Goal: Task Accomplishment & Management: Complete application form

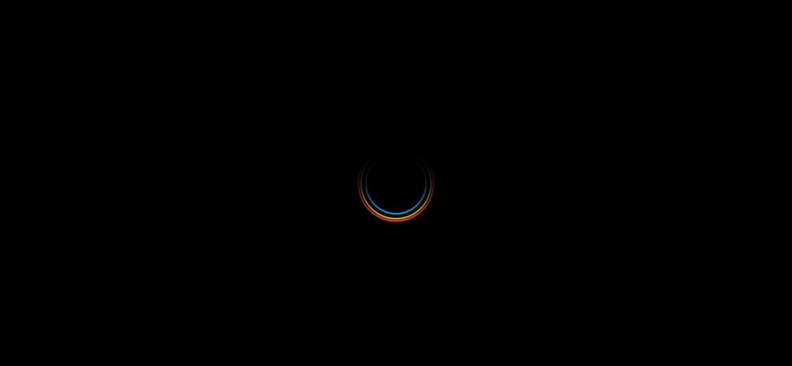
select select
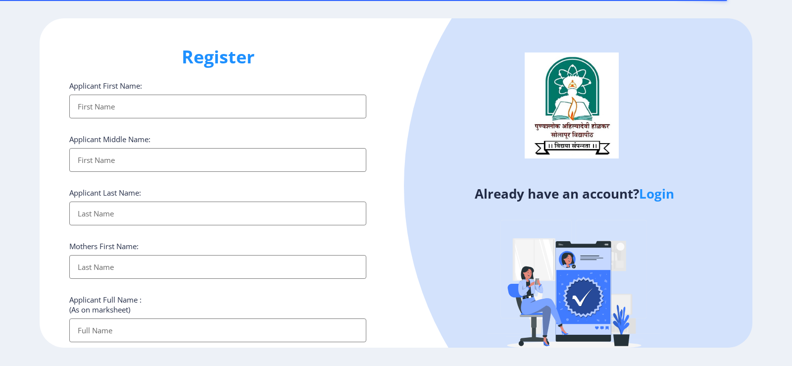
click at [659, 193] on link "Login" at bounding box center [656, 194] width 35 height 18
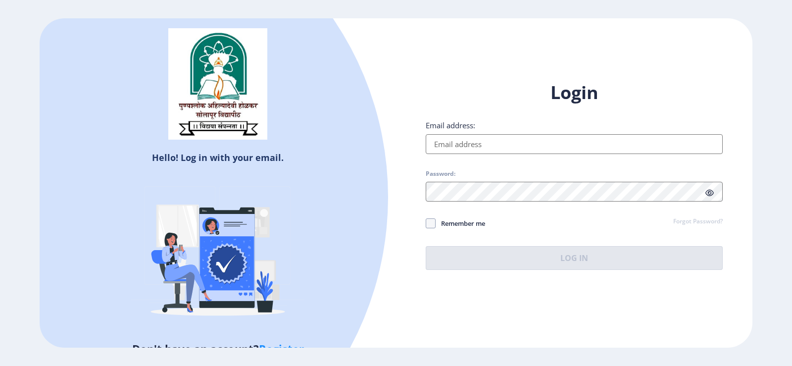
click at [502, 147] on input "Email address:" at bounding box center [574, 144] width 297 height 20
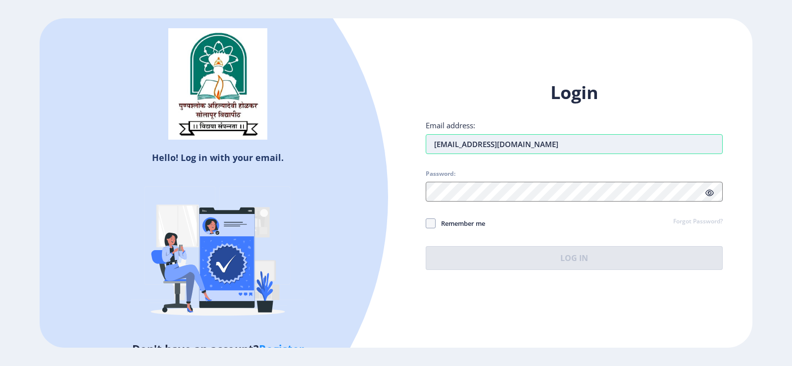
type input "[EMAIL_ADDRESS][DOMAIN_NAME]"
click at [465, 146] on input "[EMAIL_ADDRESS][DOMAIN_NAME]" at bounding box center [574, 144] width 297 height 20
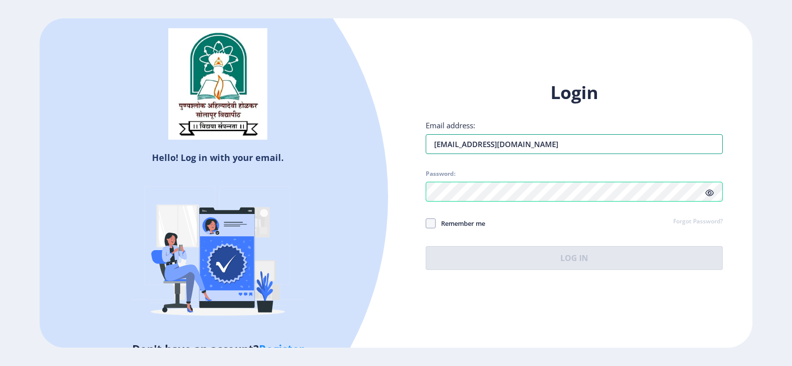
drag, startPoint x: 449, startPoint y: 144, endPoint x: 419, endPoint y: 148, distance: 30.5
click at [419, 148] on div "Login Email address: [EMAIL_ADDRESS][DOMAIN_NAME] Password: Remember me Forgot …" at bounding box center [574, 183] width 356 height 235
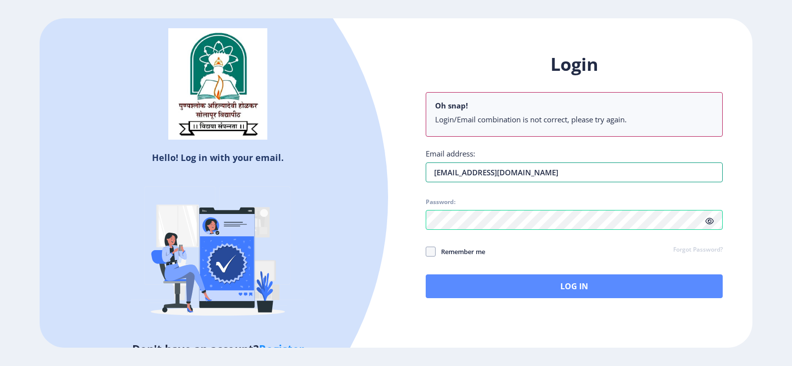
type input "[EMAIL_ADDRESS][DOMAIN_NAME]"
click at [593, 278] on button "Log In" at bounding box center [574, 286] width 297 height 24
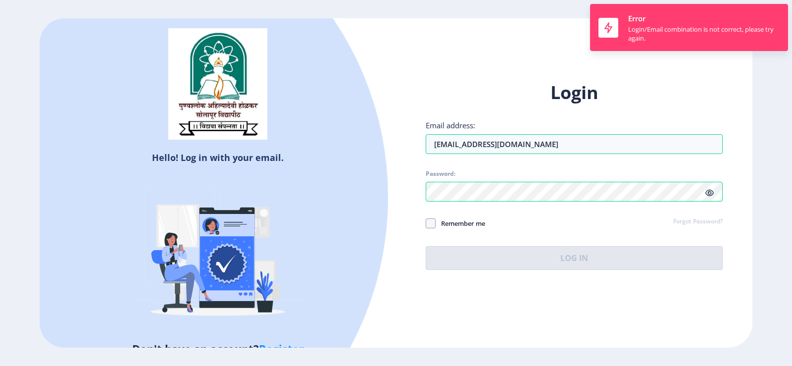
click at [707, 193] on icon at bounding box center [709, 192] width 8 height 7
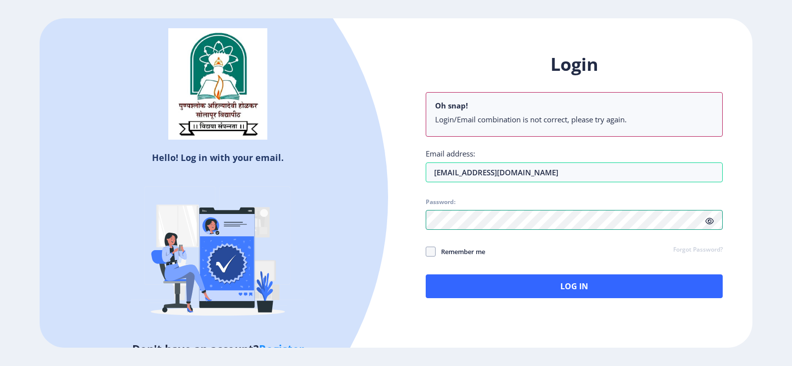
click at [423, 227] on div "Login Oh snap! Login/Email combination is not correct, please try again. Email …" at bounding box center [574, 183] width 356 height 291
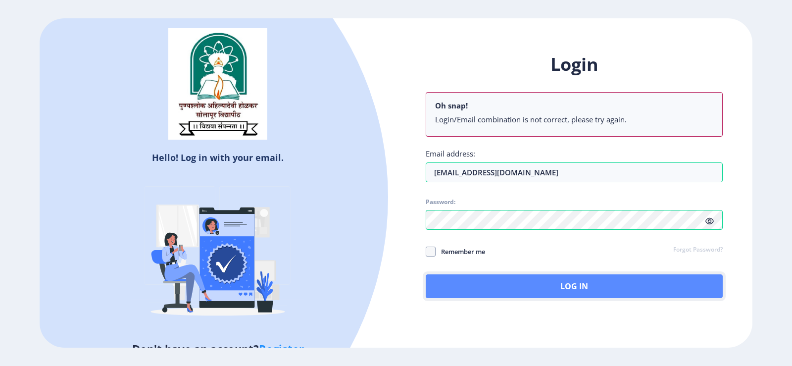
click at [607, 278] on button "Log In" at bounding box center [574, 286] width 297 height 24
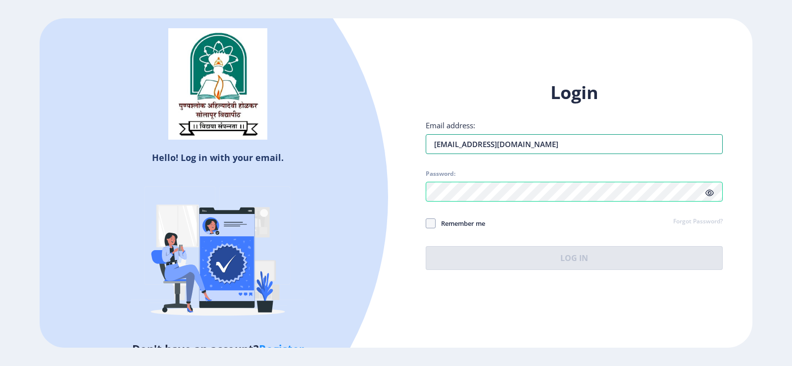
drag, startPoint x: 571, startPoint y: 141, endPoint x: 425, endPoint y: 144, distance: 145.5
click at [425, 144] on div "Login Email address: [EMAIL_ADDRESS][DOMAIN_NAME] Password: Remember me Forgot …" at bounding box center [574, 183] width 356 height 235
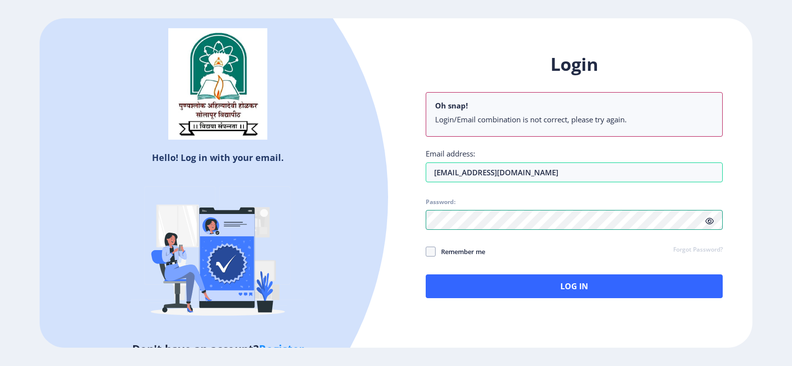
click at [431, 192] on div "Login Oh snap! Login/Email combination is not correct, please try again. Email …" at bounding box center [574, 174] width 297 height 245
click at [413, 217] on div "Login Oh snap! Login/Email combination is not correct, please try again. Email …" at bounding box center [574, 183] width 356 height 291
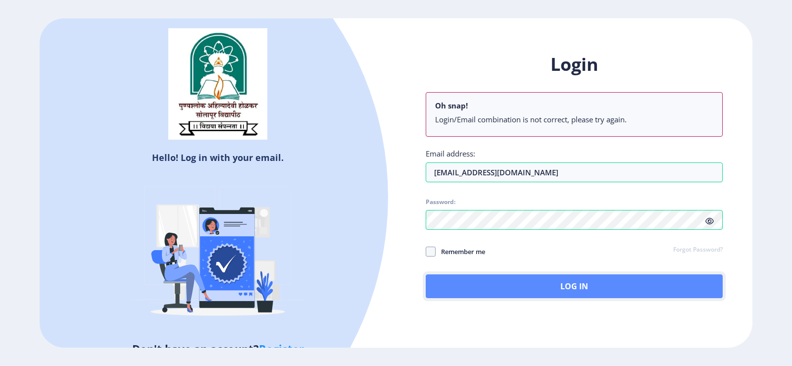
click at [474, 284] on button "Log In" at bounding box center [574, 286] width 297 height 24
click at [474, 284] on div "Login Oh snap! Login/Email combination is not correct, please try again. Email …" at bounding box center [574, 183] width 356 height 291
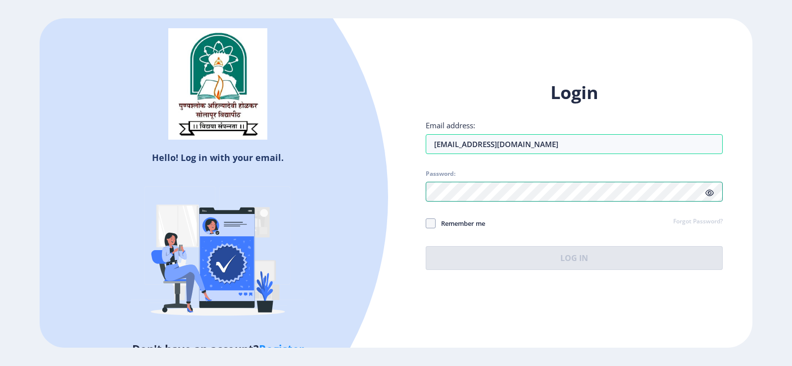
click at [410, 186] on div "Login Email address: [EMAIL_ADDRESS][DOMAIN_NAME] Password: Remember me Forgot …" at bounding box center [574, 183] width 356 height 235
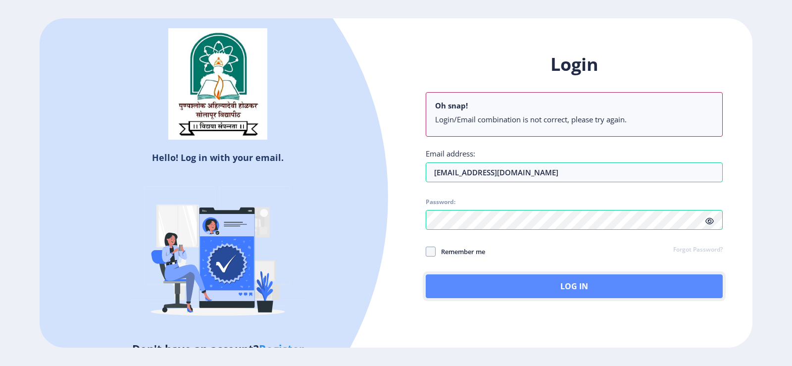
click at [516, 283] on button "Log In" at bounding box center [574, 286] width 297 height 24
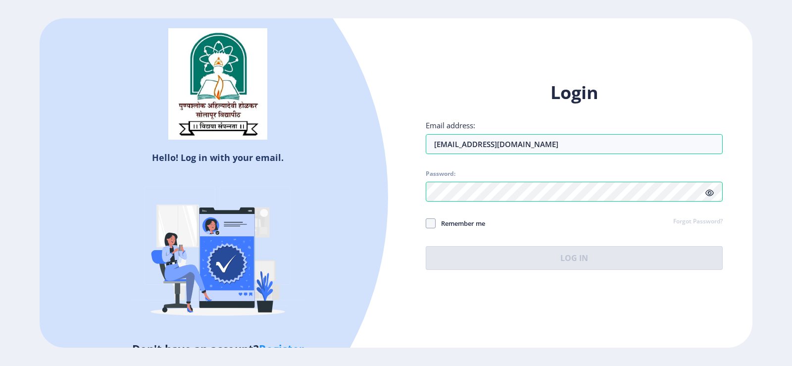
click at [595, 217] on div "Remember me Forgot Password?" at bounding box center [574, 223] width 297 height 13
click at [432, 221] on span at bounding box center [431, 223] width 10 height 10
click at [426, 223] on input "Remember me" at bounding box center [426, 223] width 0 height 0
checkbox input "true"
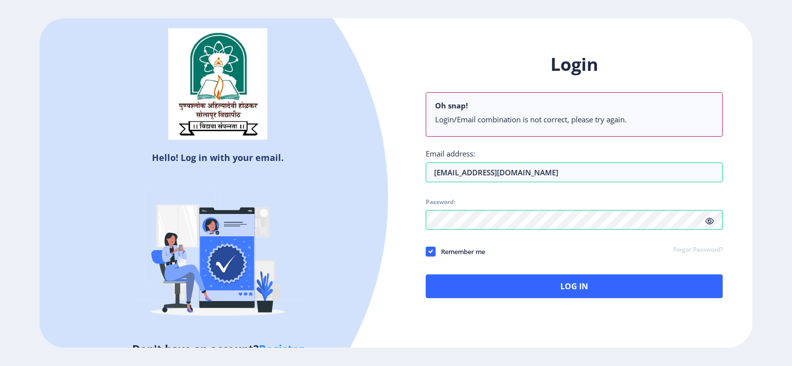
click at [708, 220] on icon at bounding box center [709, 220] width 8 height 7
click at [397, 225] on div "Login Oh snap! Login/Email combination is not correct, please try again. Email …" at bounding box center [574, 183] width 356 height 291
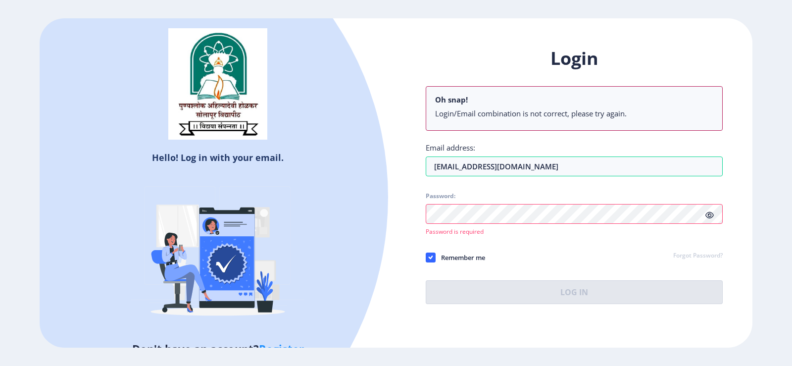
click at [694, 254] on link "Forgot Password?" at bounding box center [697, 255] width 49 height 9
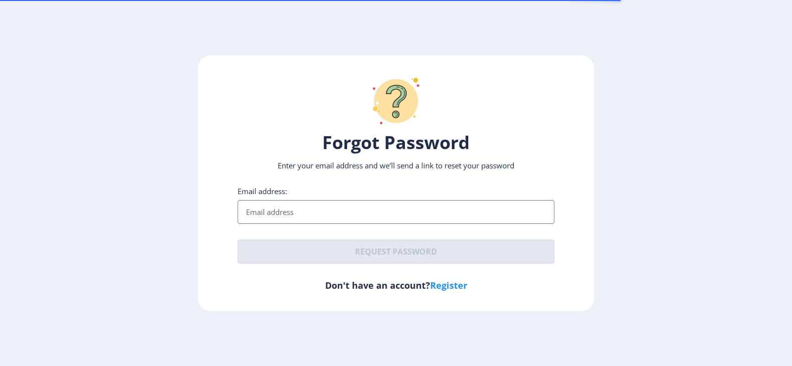
click at [307, 213] on input "Email address:" at bounding box center [396, 212] width 317 height 24
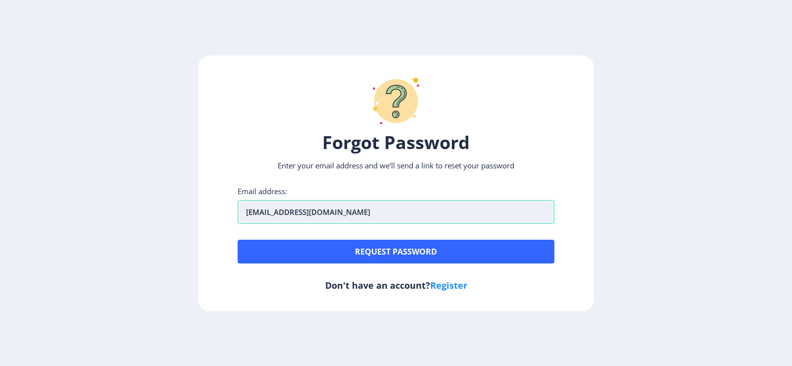
type input "[EMAIL_ADDRESS][DOMAIN_NAME]"
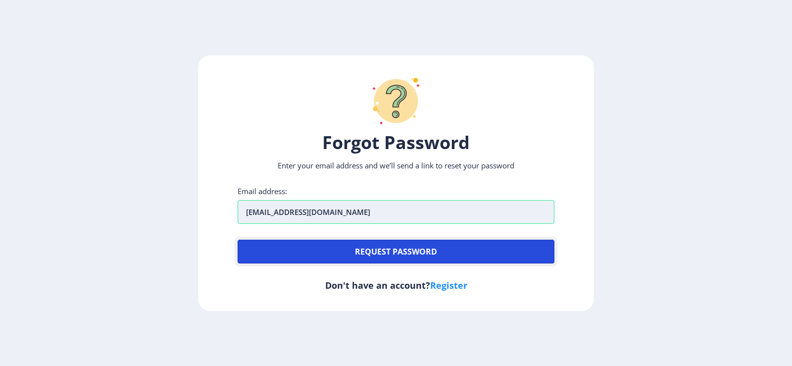
click at [238, 240] on button "Request password" at bounding box center [396, 252] width 317 height 24
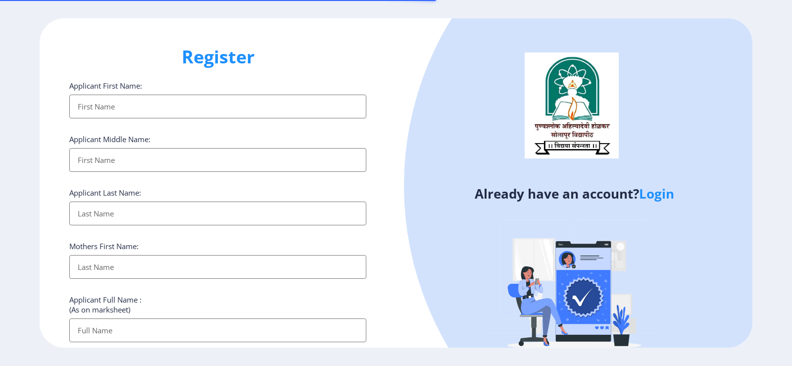
select select
click at [671, 196] on link "Login" at bounding box center [656, 194] width 35 height 18
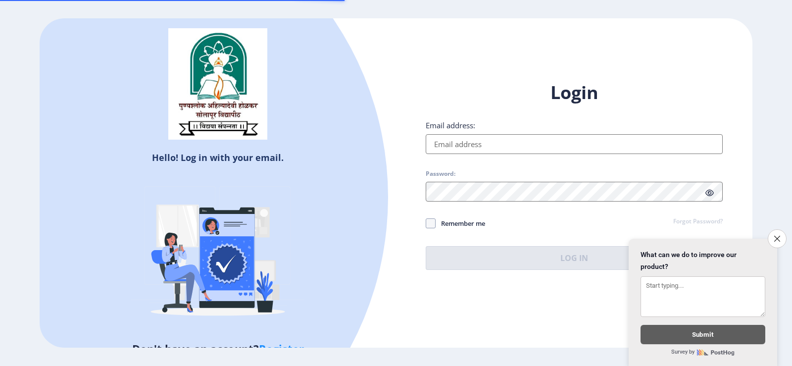
click at [529, 144] on input "Email address:" at bounding box center [574, 144] width 297 height 20
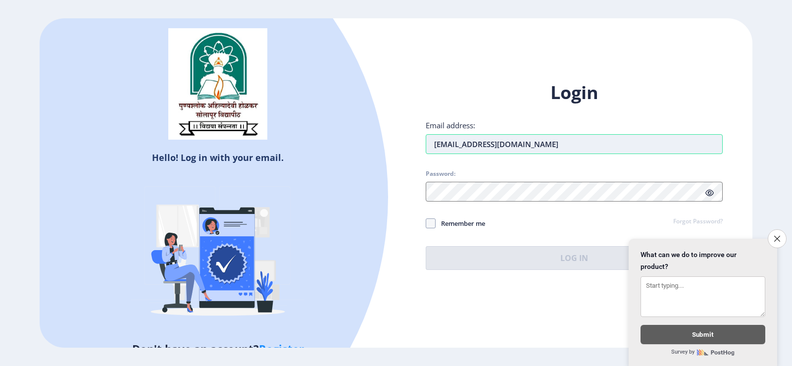
type input "[EMAIL_ADDRESS][DOMAIN_NAME]"
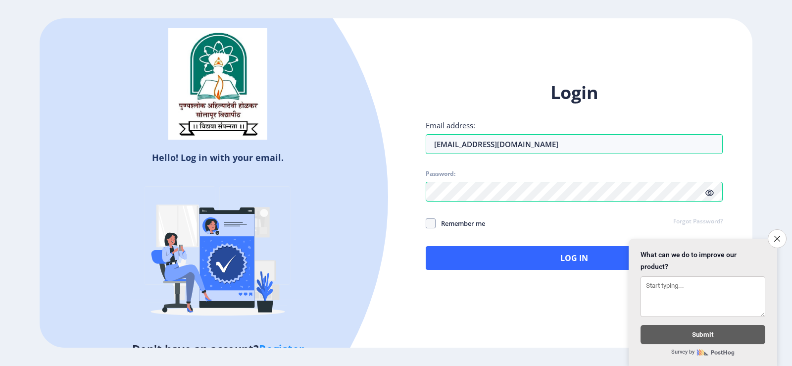
click at [537, 270] on div "Login Email address: [EMAIL_ADDRESS][DOMAIN_NAME] Password: Remember me Forgot …" at bounding box center [574, 183] width 356 height 235
click at [774, 235] on icon "Close survey" at bounding box center [776, 238] width 6 height 6
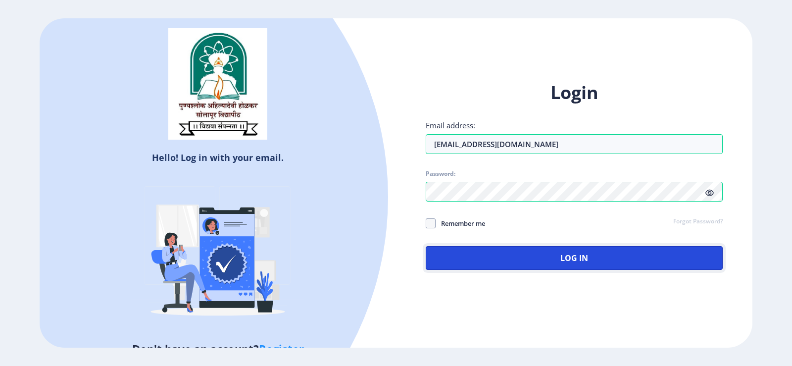
click at [560, 262] on button "Log In" at bounding box center [574, 258] width 297 height 24
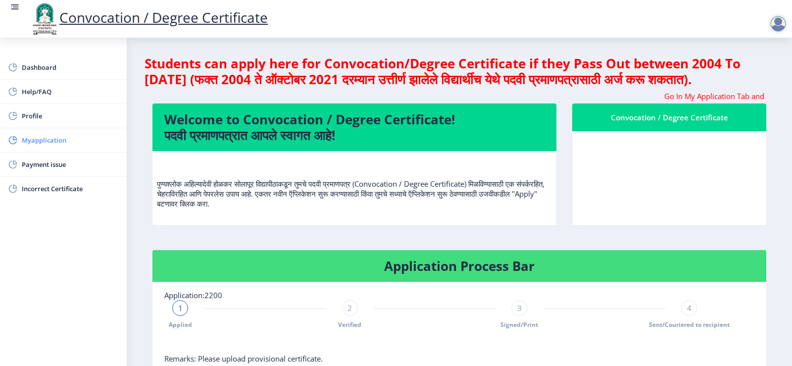
click at [43, 138] on span "Myapplication" at bounding box center [70, 140] width 97 height 12
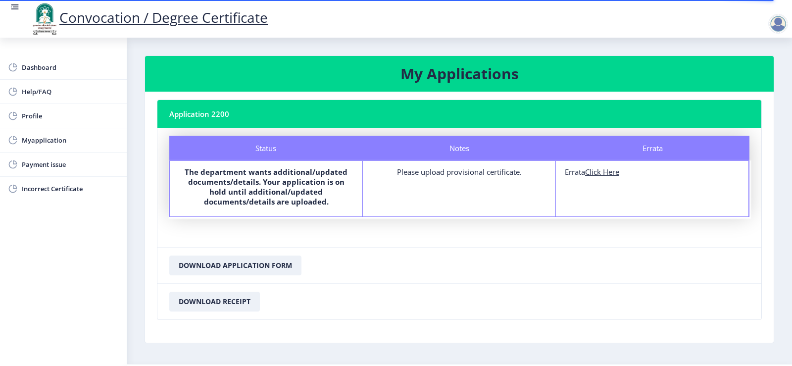
click at [259, 192] on b "The department wants additional/updated documents/details. Your application is …" at bounding box center [266, 187] width 163 height 40
drag, startPoint x: 390, startPoint y: 175, endPoint x: 526, endPoint y: 179, distance: 135.6
click at [526, 177] on div "Notes Please upload provisional certificate." at bounding box center [459, 188] width 193 height 55
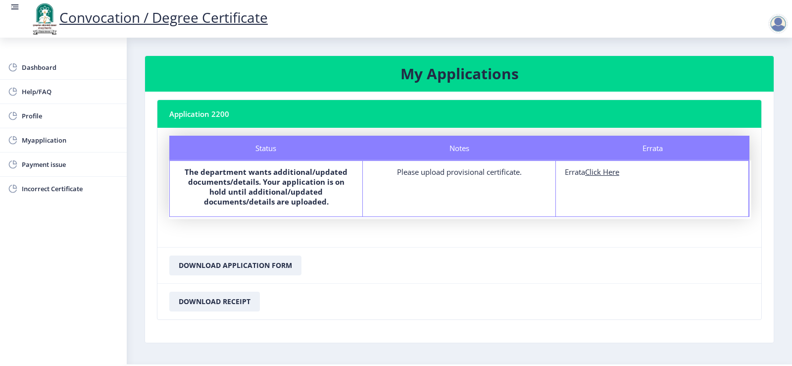
click at [259, 187] on b "The department wants additional/updated documents/details. Your application is …" at bounding box center [266, 187] width 163 height 40
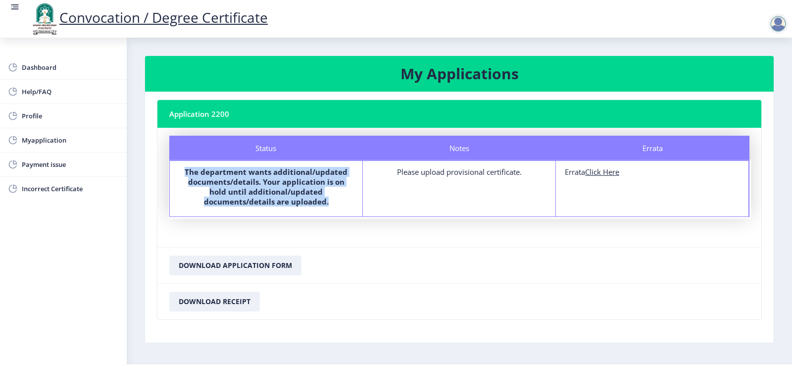
drag, startPoint x: 178, startPoint y: 170, endPoint x: 307, endPoint y: 204, distance: 133.1
click at [308, 204] on div "Status The department wants additional/updated documents/details. Your applicat…" at bounding box center [266, 188] width 193 height 55
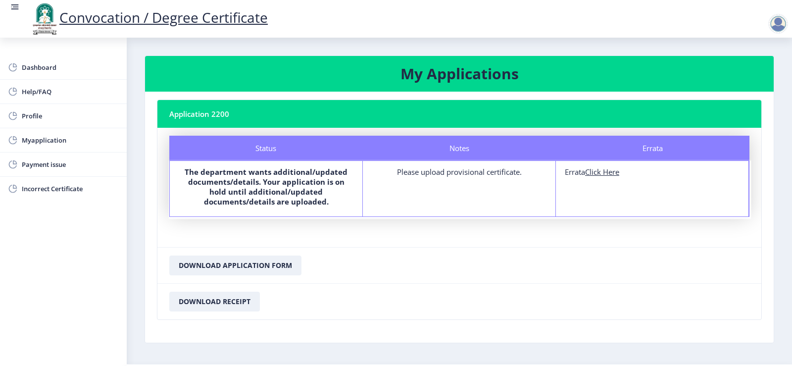
click at [602, 173] on u "Click Here" at bounding box center [602, 172] width 34 height 10
select select
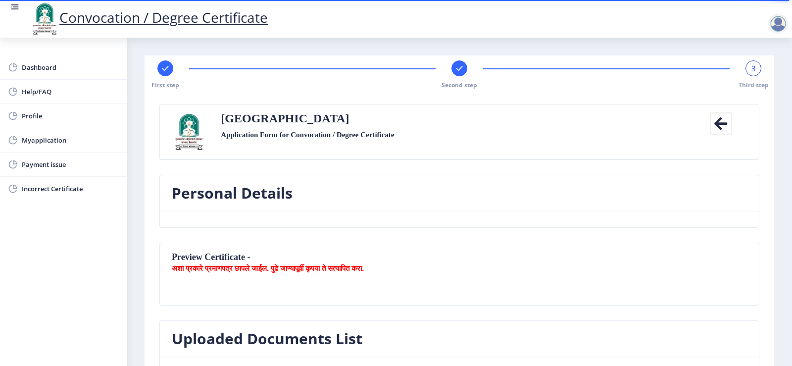
click at [423, 283] on nb-card-header "Preview Certificate - अशा प्रकारे प्रमाणपत्र छापले जाईल. पुढे जाण्यापूर्वी कृपय…" at bounding box center [459, 266] width 599 height 46
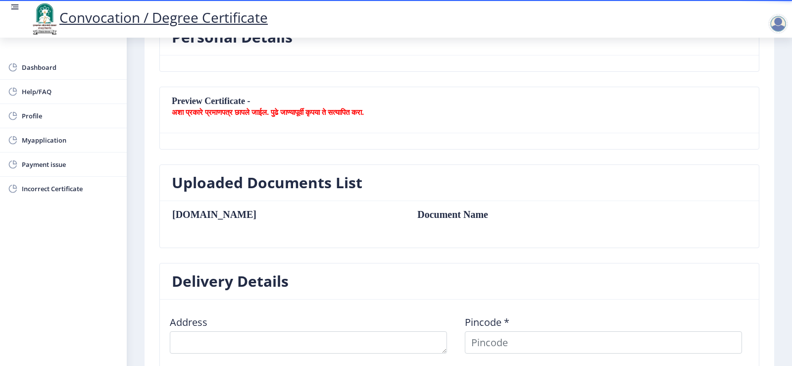
scroll to position [158, 0]
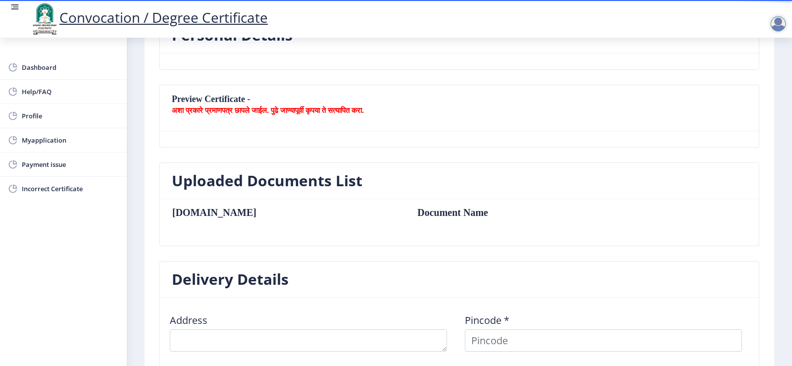
click at [239, 109] on b "अशा प्रकारे प्रमाणपत्र छापले जाईल. पुढे जाण्यापूर्वी कृपया ते सत्यापित करा." at bounding box center [268, 110] width 192 height 10
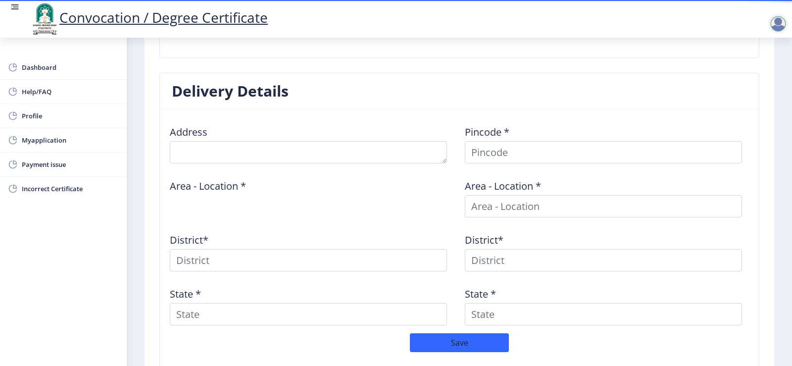
scroll to position [376, 0]
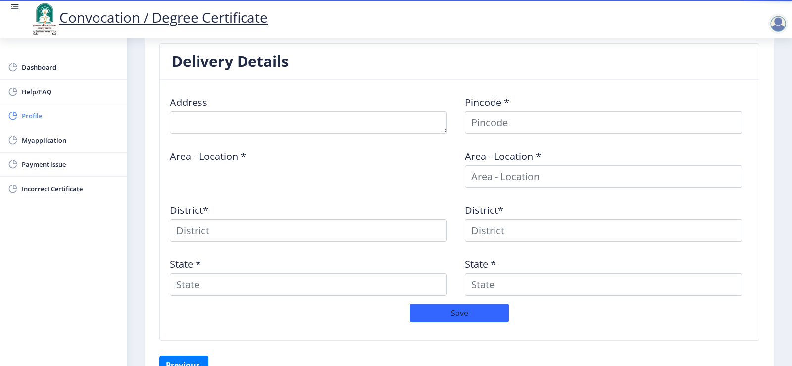
click at [37, 112] on span "Profile" at bounding box center [70, 116] width 97 height 12
select select
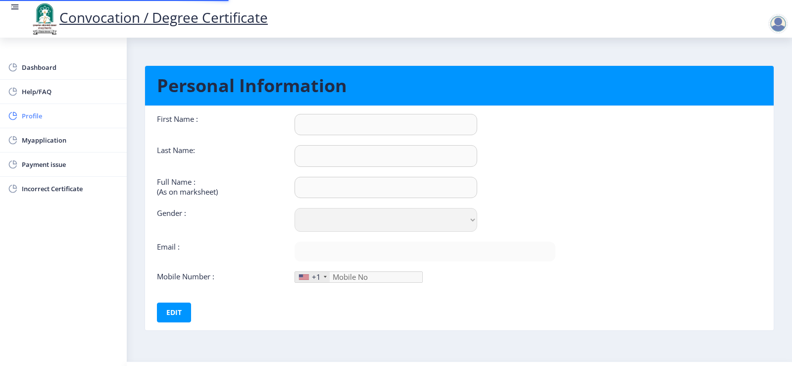
type input "Nilesh"
type input "Kale"
type input "Kale Nilesh Digambar"
select select "[DEMOGRAPHIC_DATA]"
type input "[EMAIL_ADDRESS][DOMAIN_NAME]"
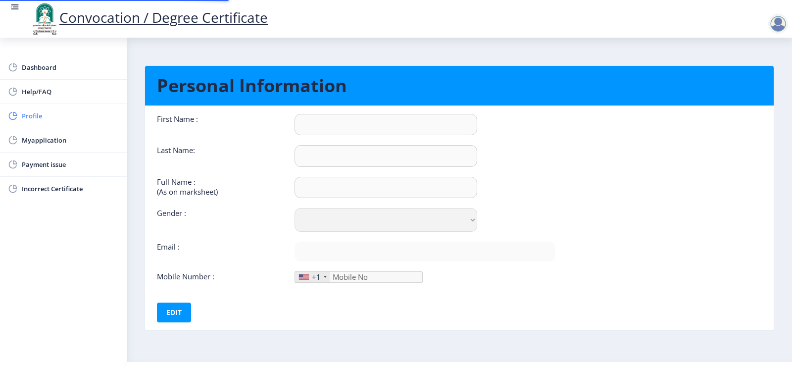
type input "9970123836"
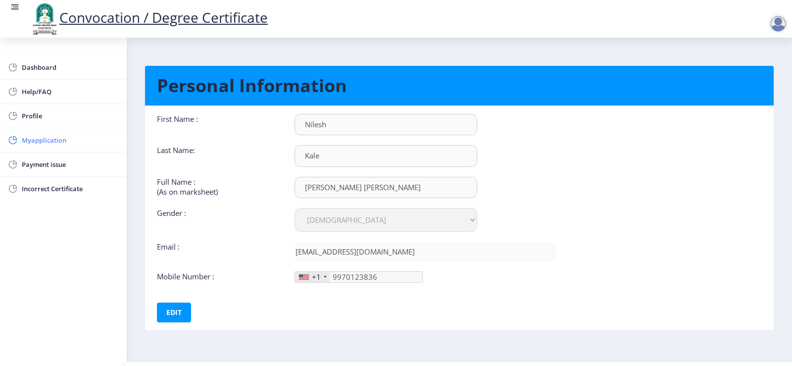
click at [52, 138] on span "Myapplication" at bounding box center [70, 140] width 97 height 12
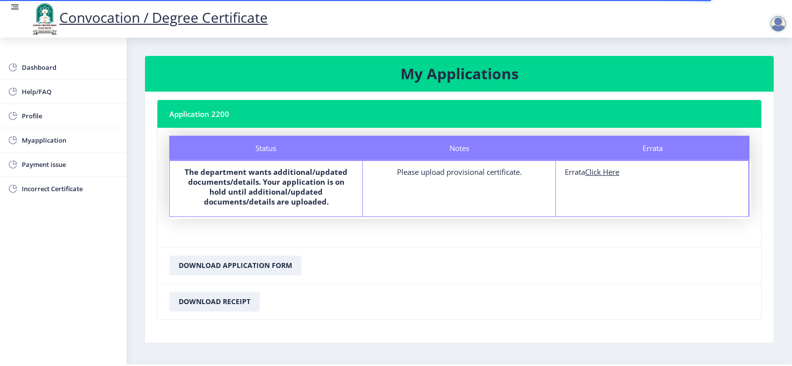
drag, startPoint x: 385, startPoint y: 170, endPoint x: 537, endPoint y: 183, distance: 152.5
click at [539, 177] on div "Notes Please upload provisional certificate." at bounding box center [459, 188] width 193 height 55
click at [613, 175] on u "Click Here" at bounding box center [602, 172] width 34 height 10
select select
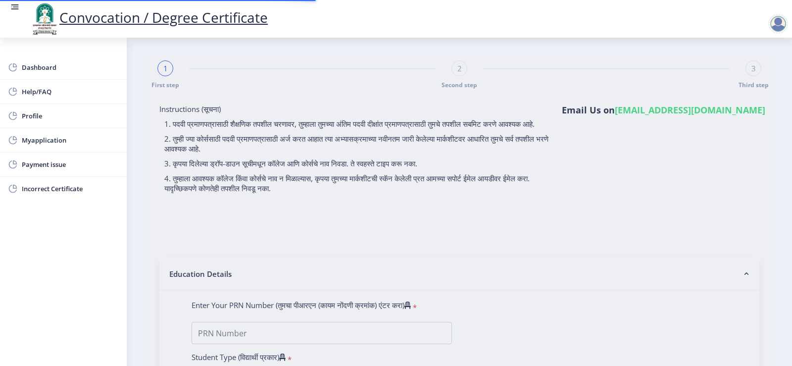
type input "Kale Nilesh Digambar"
type input "Lata"
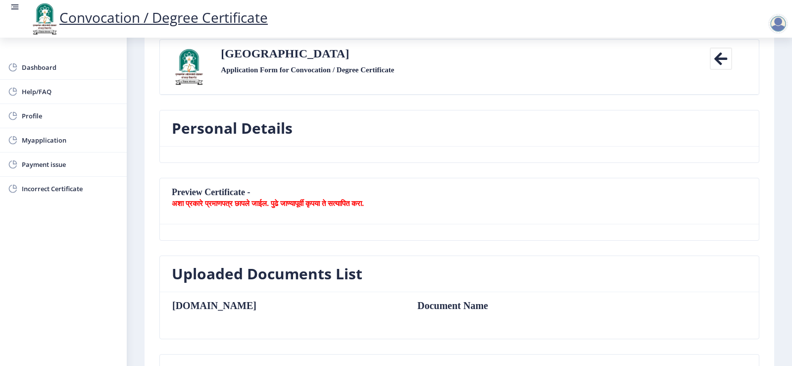
scroll to position [59, 0]
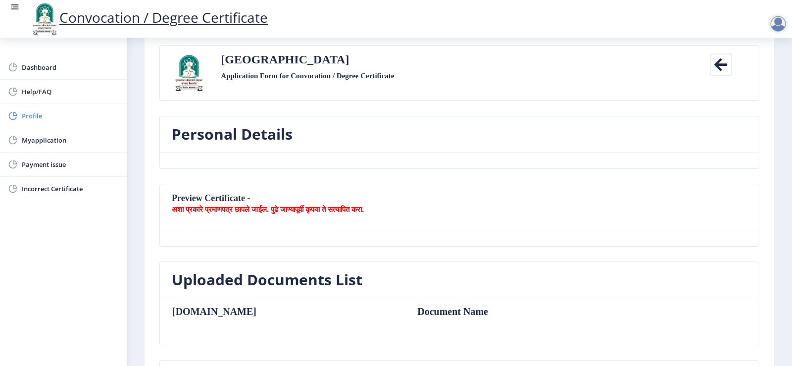
click at [35, 120] on span "Profile" at bounding box center [70, 116] width 97 height 12
select select
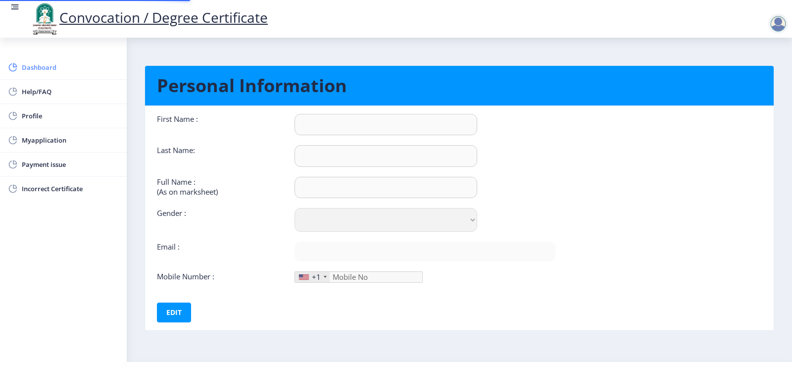
type input "Nilesh"
type input "Kale"
type input "Kale Nilesh Digambar"
select select "[DEMOGRAPHIC_DATA]"
type input "[EMAIL_ADDRESS][DOMAIN_NAME]"
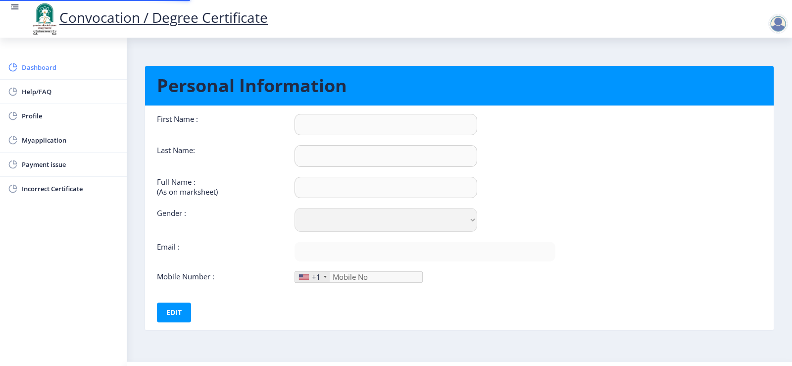
type input "9970123836"
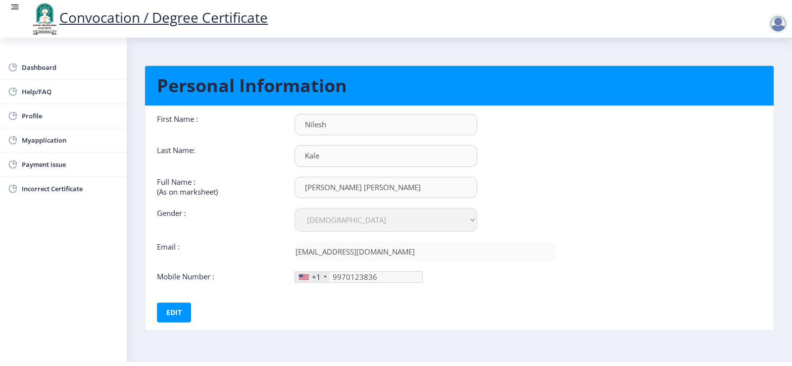
click at [310, 277] on div "+1" at bounding box center [312, 277] width 35 height 10
click at [171, 314] on button "Edit" at bounding box center [174, 312] width 34 height 20
click at [312, 276] on div "+1" at bounding box center [316, 277] width 9 height 10
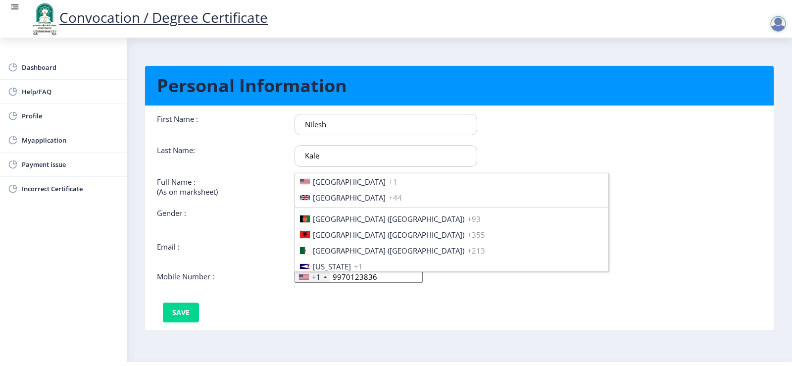
scroll to position [1515, 0]
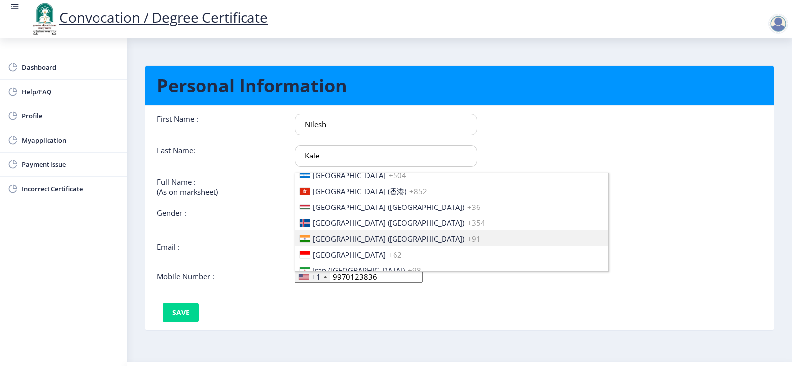
click at [467, 243] on span "+91" at bounding box center [473, 239] width 13 height 10
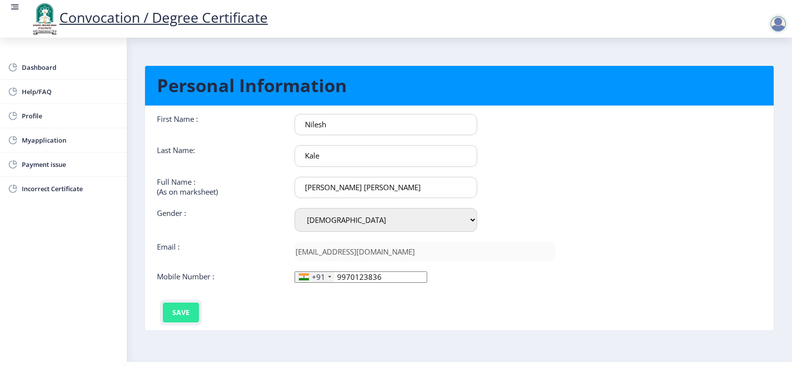
click at [191, 314] on button "Save" at bounding box center [181, 312] width 36 height 20
click at [49, 136] on span "Myapplication" at bounding box center [70, 140] width 97 height 12
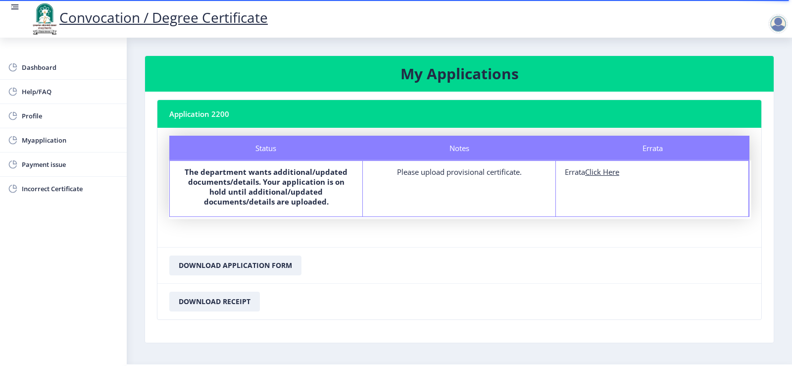
click at [606, 172] on u "Click Here" at bounding box center [602, 172] width 34 height 10
select select
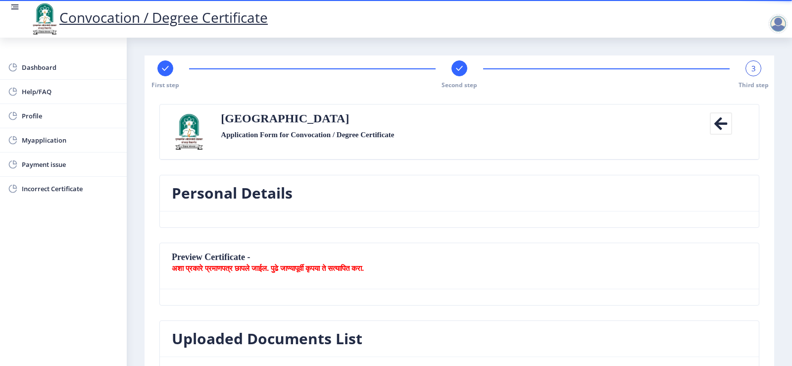
click at [691, 243] on nb-card-header "Preview Certificate - अशा प्रकारे प्रमाणपत्र छापले जाईल. पुढे जाण्यापूर्वी कृपय…" at bounding box center [459, 266] width 599 height 46
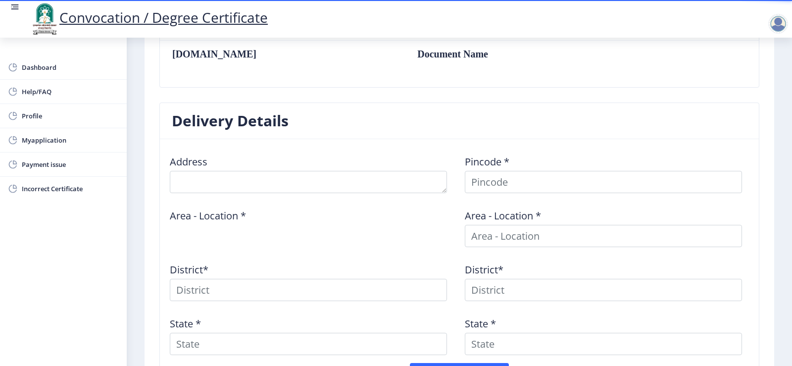
scroll to position [396, 0]
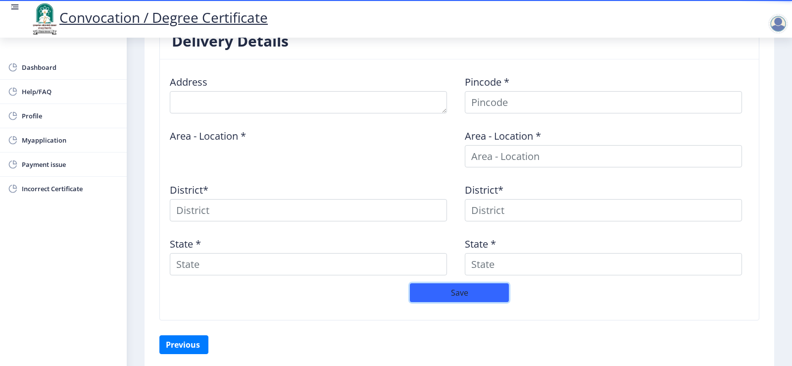
click at [467, 288] on button "Save" at bounding box center [459, 292] width 99 height 19
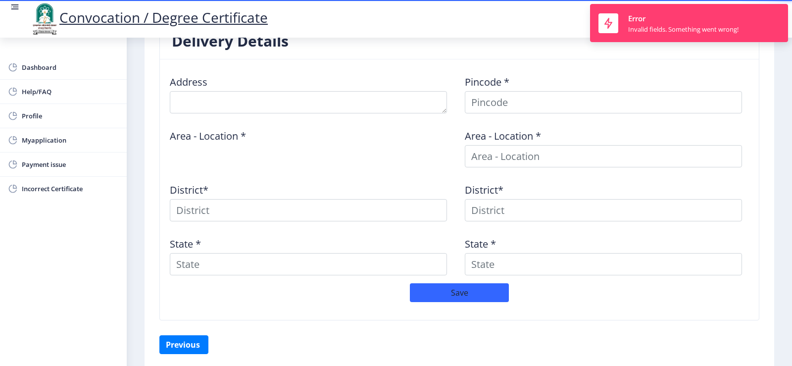
click at [768, 235] on div "First step Second step 3 Third step Solapur University Application Form for Con…" at bounding box center [458, 14] width 629 height 709
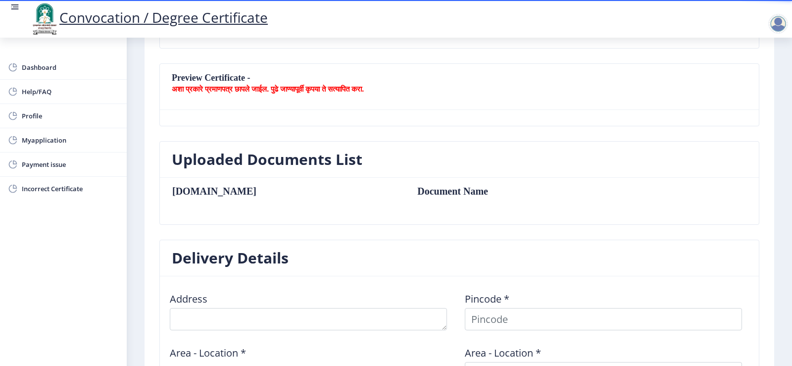
scroll to position [99, 0]
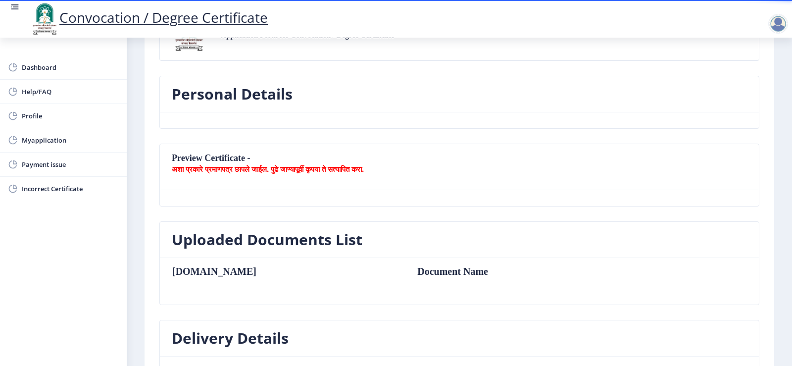
click at [281, 303] on nb-card-body "Sr.No Document Name" at bounding box center [459, 281] width 599 height 47
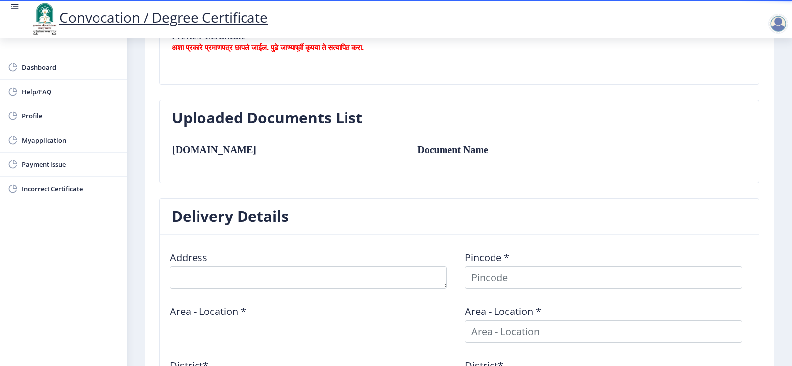
scroll to position [277, 0]
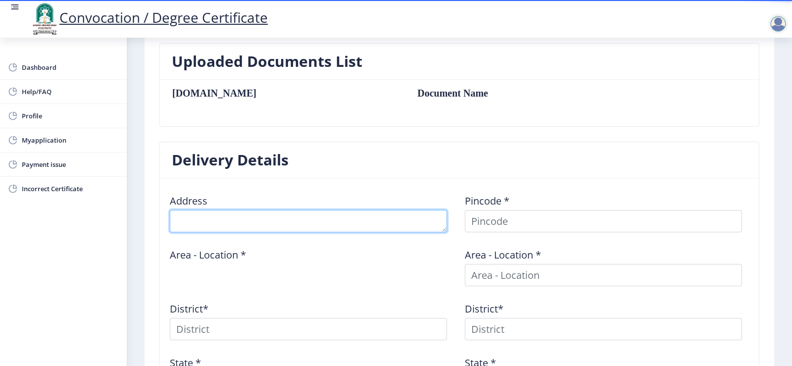
click at [248, 225] on textarea at bounding box center [308, 221] width 277 height 22
type textarea "Ap. Pande"
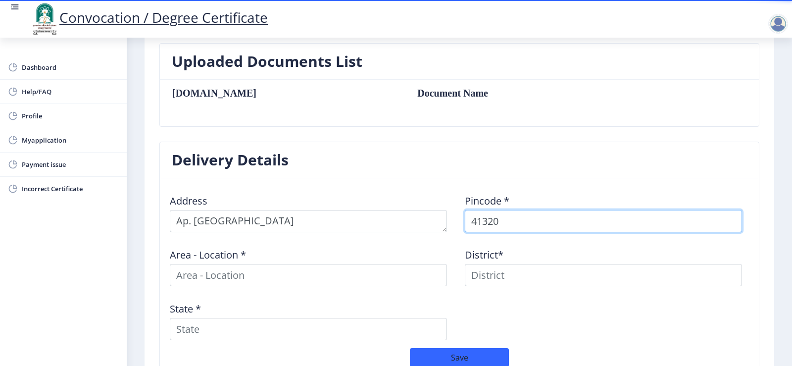
type input "413203"
select select
type input "413203"
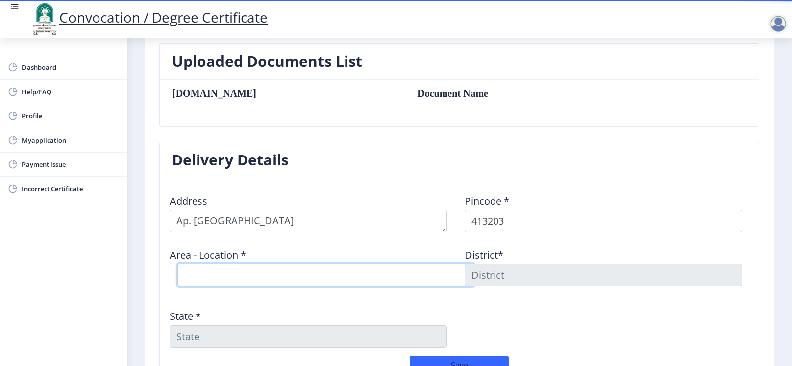
click at [425, 274] on select "Select Area Location Anjandoh B.O Awati B.O Borgaon (Kml) B.O Devlali B.O Gulsa…" at bounding box center [325, 275] width 297 height 22
select select "15: Object"
click at [177, 264] on select "Select Area Location Anjandoh B.O Awati B.O Borgaon (Kml) B.O Devlali B.O Gulsa…" at bounding box center [325, 275] width 297 height 22
type input "SOLAPUR"
type input "Maharashtra"
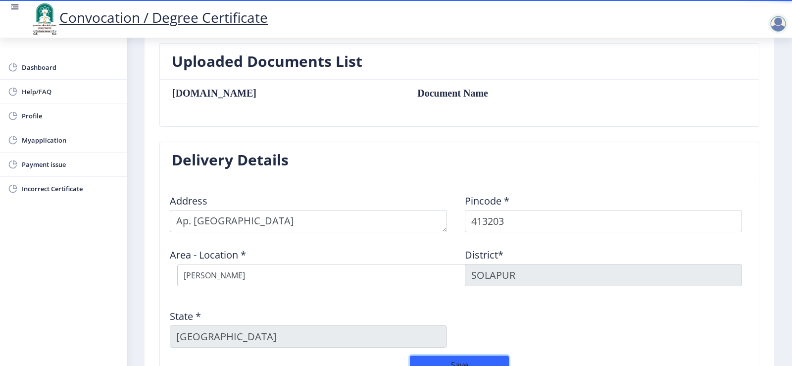
click at [499, 359] on button "Save" at bounding box center [459, 364] width 99 height 19
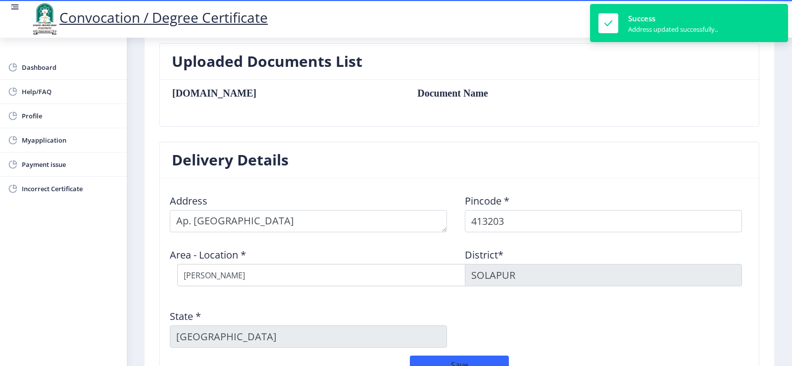
click at [759, 236] on div "Delivery Details Address Pincode * 413203 Area - Location * Select Area Locatio…" at bounding box center [459, 275] width 615 height 266
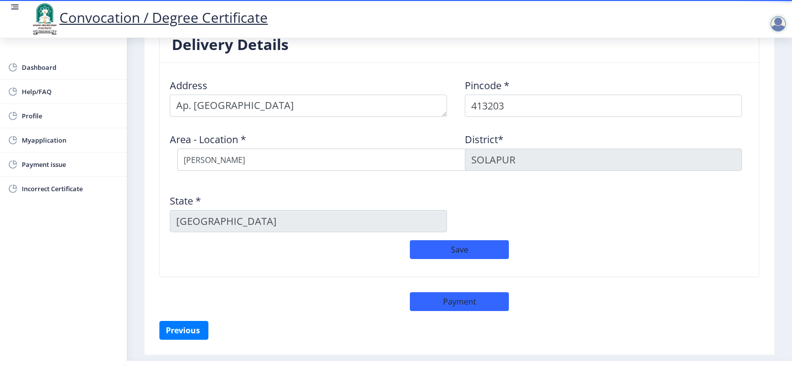
scroll to position [416, 0]
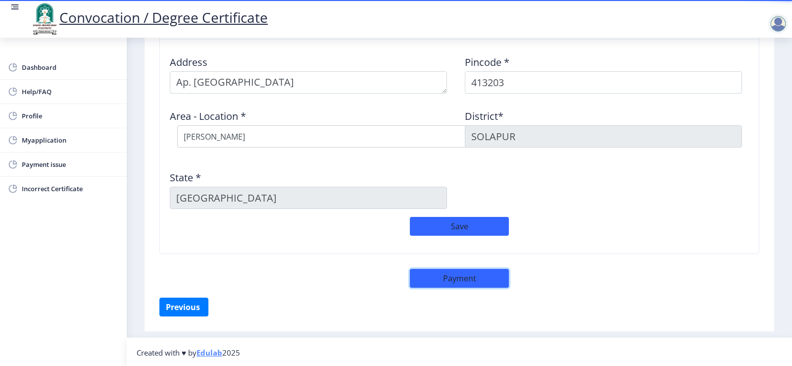
click at [464, 279] on button "Payment" at bounding box center [459, 278] width 99 height 19
click at [463, 227] on button "Save" at bounding box center [459, 226] width 99 height 19
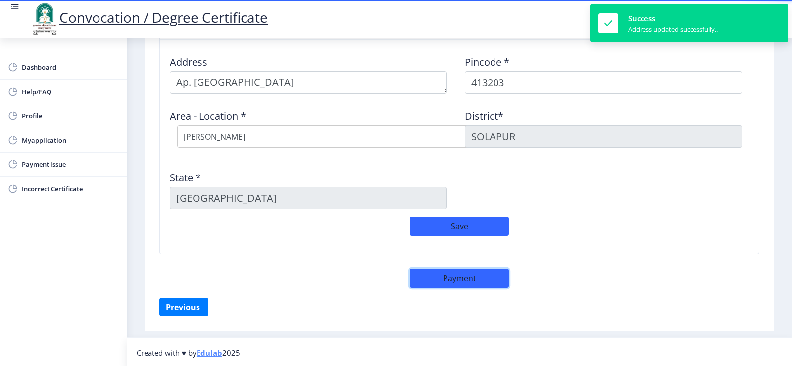
click at [461, 282] on button "Payment" at bounding box center [459, 278] width 99 height 19
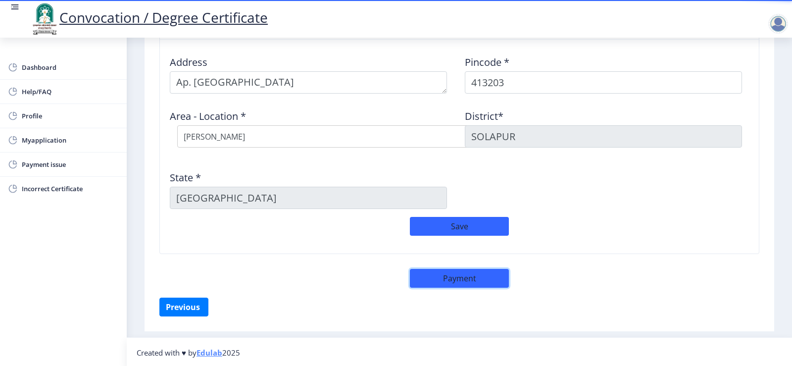
click at [450, 279] on button "Payment" at bounding box center [459, 278] width 99 height 19
click at [39, 64] on span "Dashboard" at bounding box center [70, 67] width 97 height 12
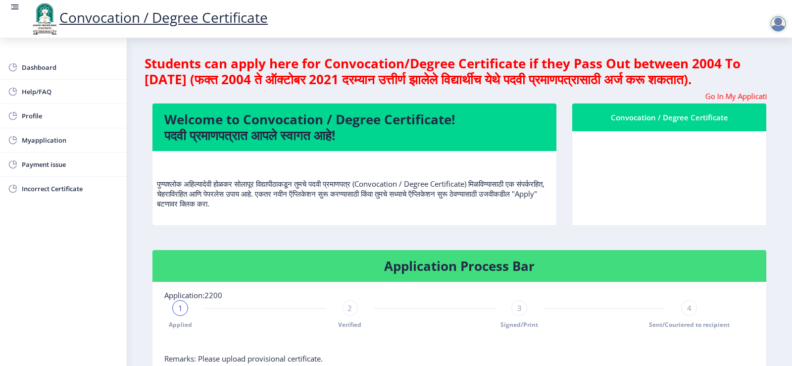
click at [782, 76] on nb-layout-column "Students can apply here for Convocation/Degree Certificate if they Pass Out bet…" at bounding box center [459, 310] width 665 height 545
click at [39, 141] on span "Myapplication" at bounding box center [70, 140] width 97 height 12
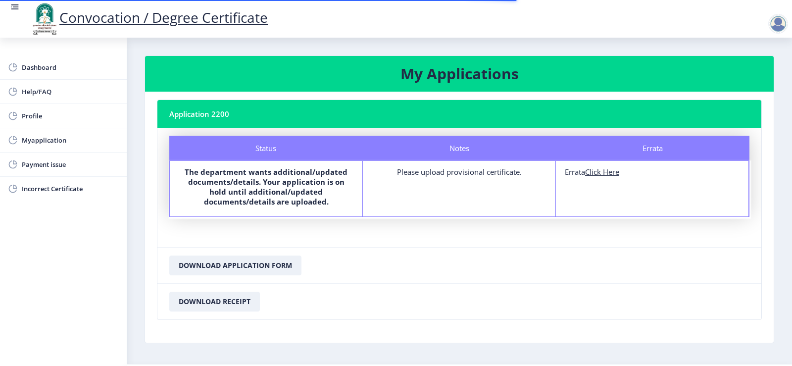
click at [590, 172] on u "Click Here" at bounding box center [602, 172] width 34 height 10
select select
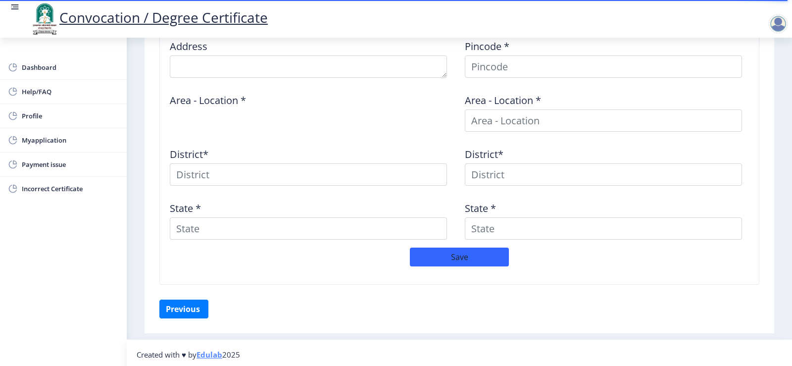
scroll to position [435, 0]
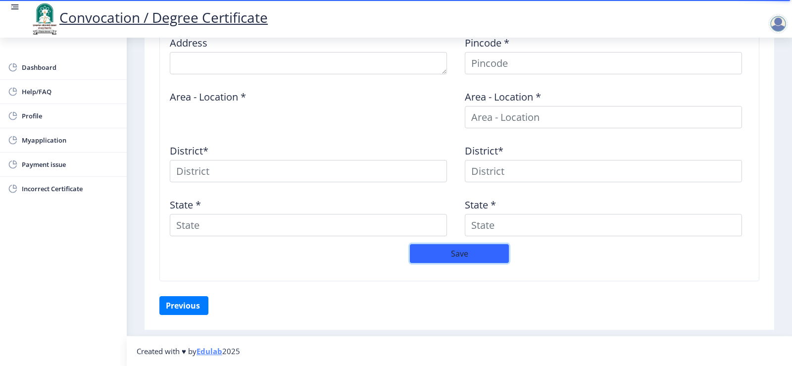
click at [455, 248] on button "Save" at bounding box center [459, 253] width 99 height 19
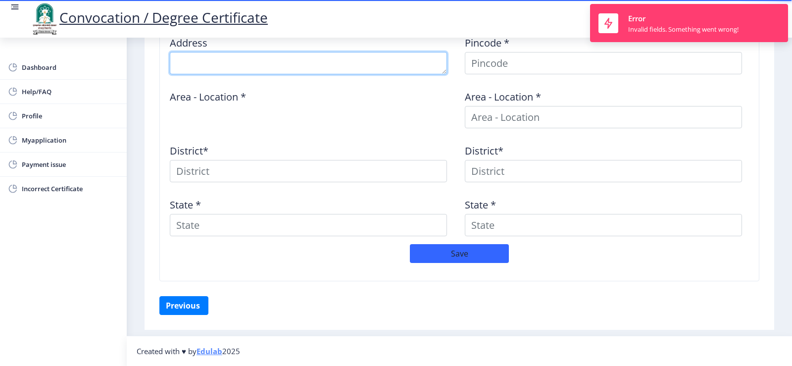
click at [232, 64] on textarea at bounding box center [308, 63] width 277 height 22
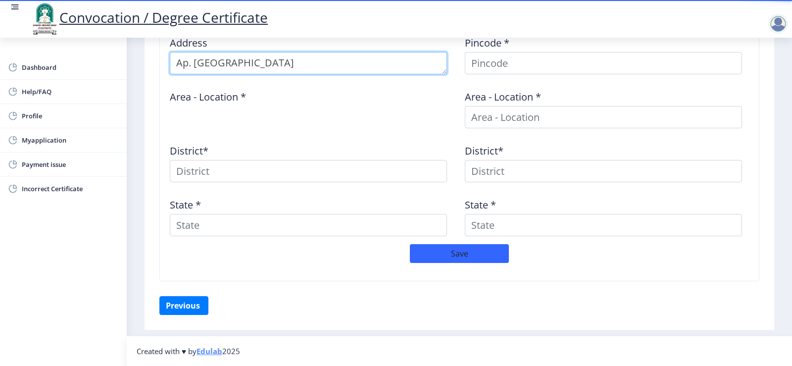
type textarea "Ap. Pande"
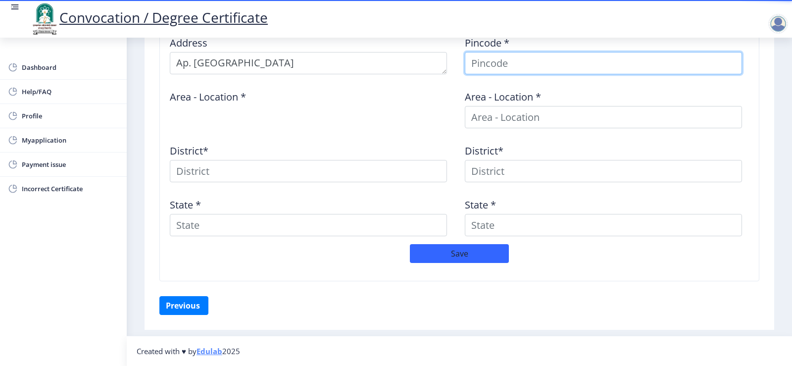
scroll to position [381, 0]
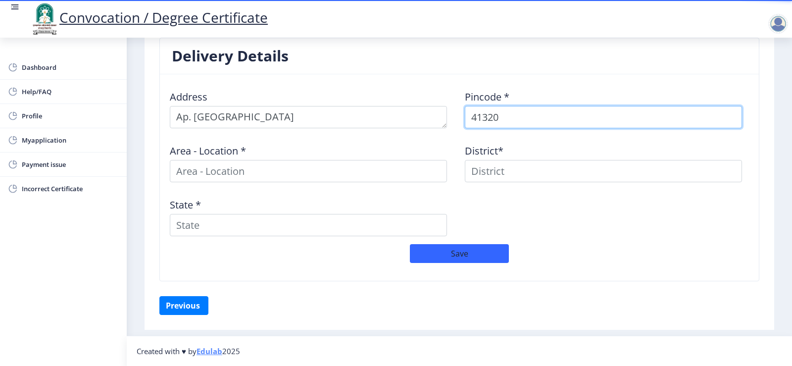
type input "413203"
select select
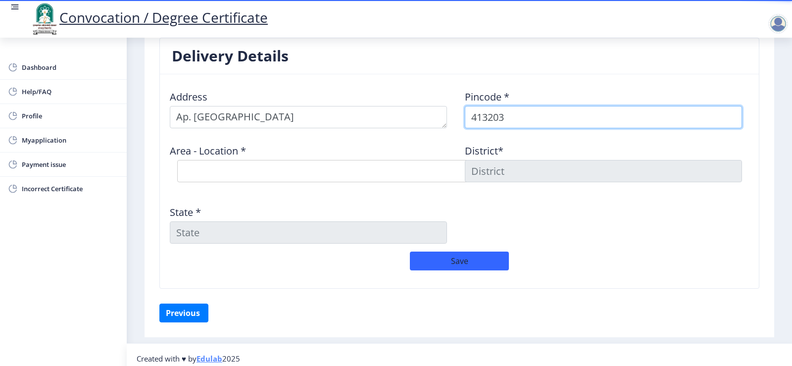
scroll to position [388, 0]
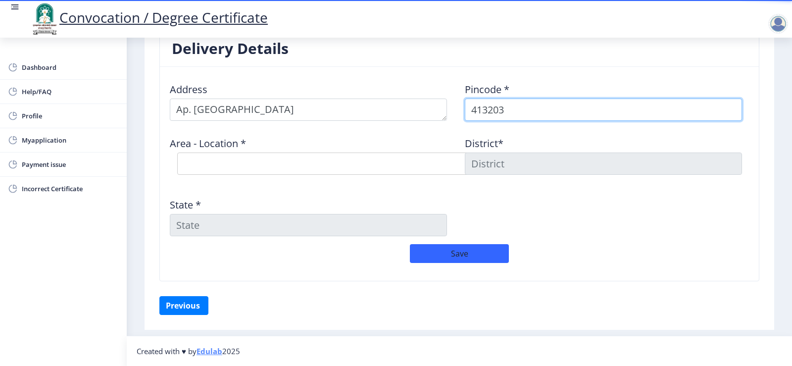
type input "413203"
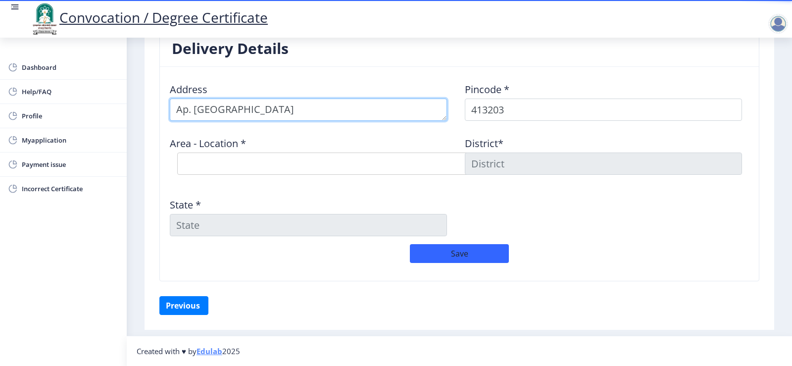
click at [394, 112] on textarea at bounding box center [308, 109] width 277 height 22
type textarea "Ap. Pande, Tal.Karmala."
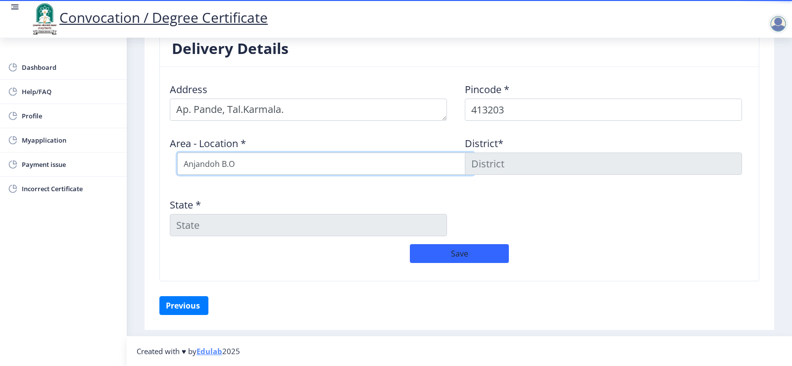
select select "38: Object"
type input "SOLAPUR"
type input "Maharashtra"
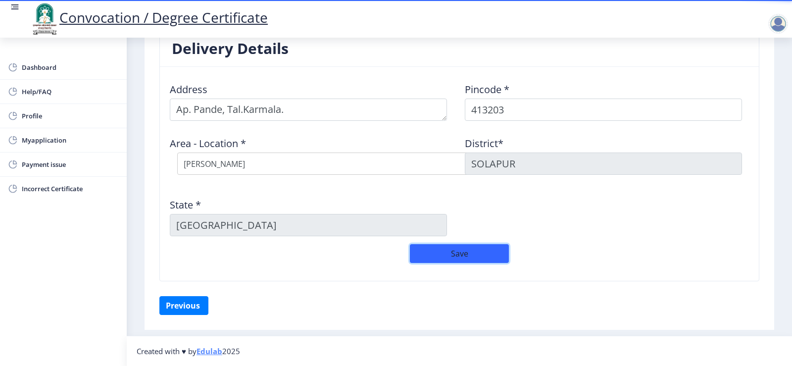
click at [434, 250] on button "Save" at bounding box center [459, 253] width 99 height 19
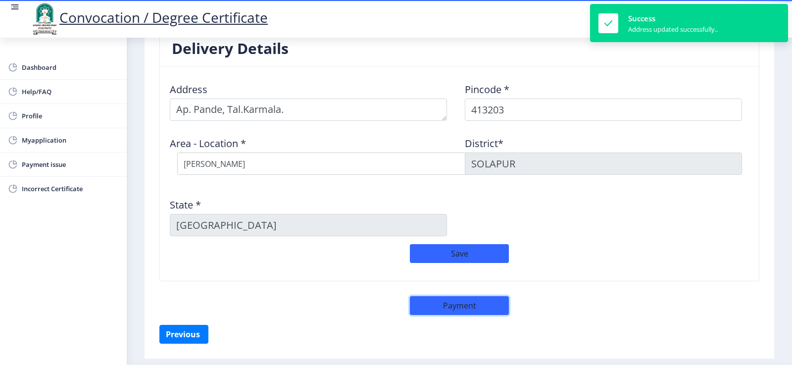
click at [452, 312] on button "Payment" at bounding box center [459, 305] width 99 height 19
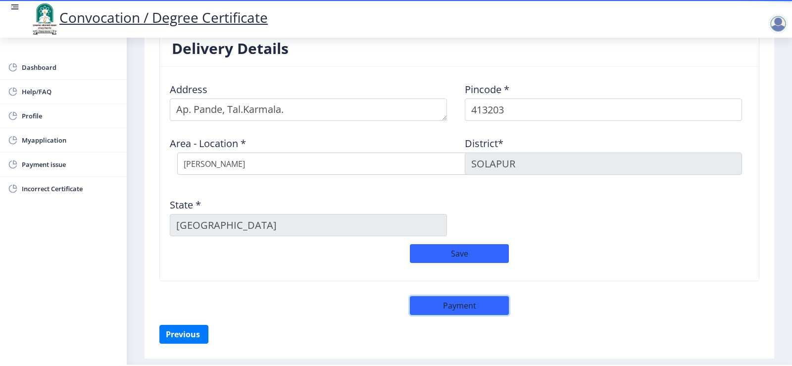
click at [455, 306] on button "Payment" at bounding box center [459, 305] width 99 height 19
click at [469, 293] on div "Delivery Details Address Pincode * 413203 Area - Location * Select Area Locatio…" at bounding box center [459, 163] width 615 height 266
click at [465, 314] on button "Payment" at bounding box center [459, 305] width 99 height 19
click at [465, 311] on button "Payment" at bounding box center [459, 305] width 99 height 19
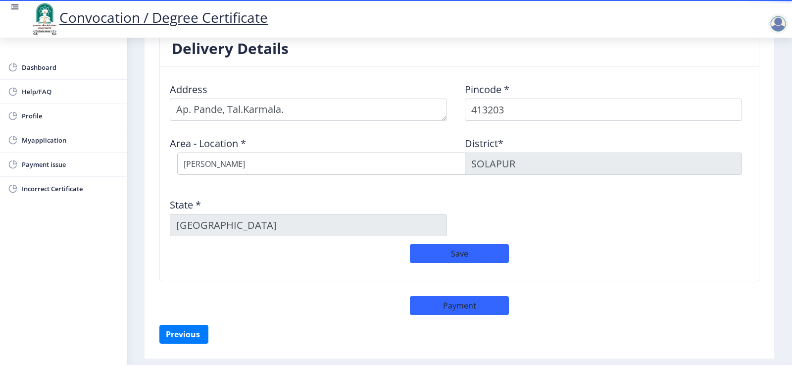
drag, startPoint x: 464, startPoint y: 240, endPoint x: 464, endPoint y: 249, distance: 8.4
click at [464, 241] on div "Address Pincode * 413203 Area - Location * Select Area Location Anjandoh B.O Aw…" at bounding box center [459, 159] width 590 height 169
click at [464, 256] on button "Save" at bounding box center [459, 253] width 99 height 19
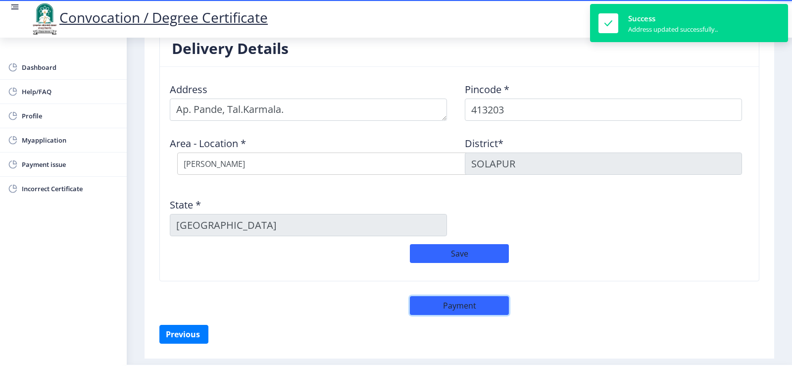
click at [464, 297] on button "Payment" at bounding box center [459, 305] width 99 height 19
click at [464, 313] on button "Payment" at bounding box center [459, 305] width 99 height 19
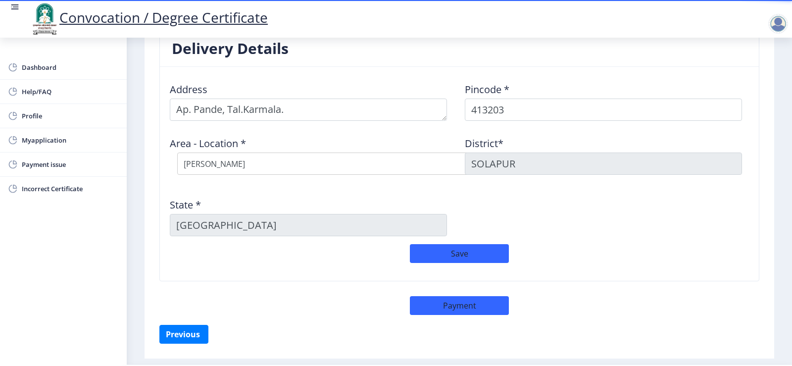
click at [781, 27] on div at bounding box center [778, 24] width 20 height 20
click at [39, 69] on span "Dashboard" at bounding box center [70, 67] width 97 height 12
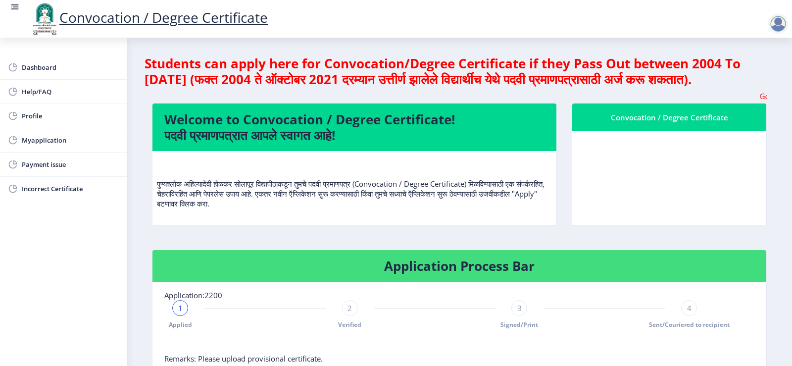
click at [681, 123] on div "Convocation / Degree Certificate" at bounding box center [669, 117] width 170 height 12
click at [49, 142] on span "Myapplication" at bounding box center [70, 140] width 97 height 12
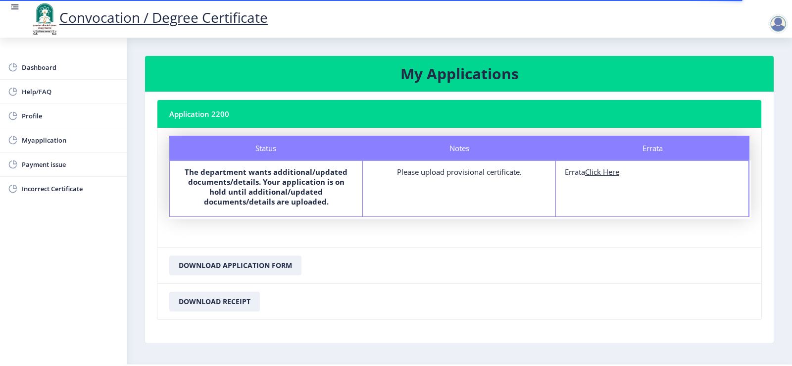
click at [604, 174] on u "Click Here" at bounding box center [602, 172] width 34 height 10
select select
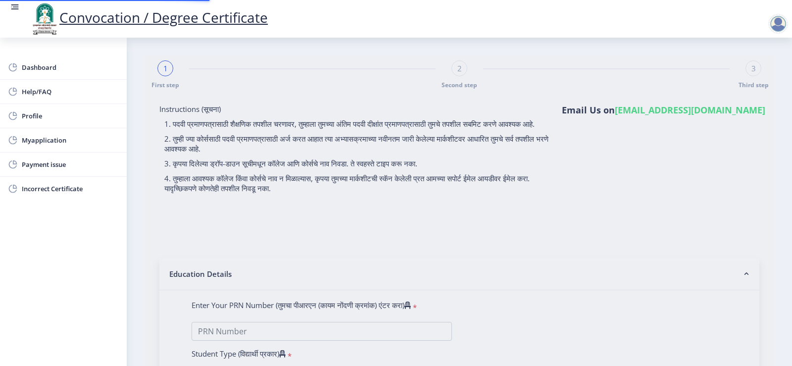
type input "Kale Nilesh Digambar"
type input "Lata"
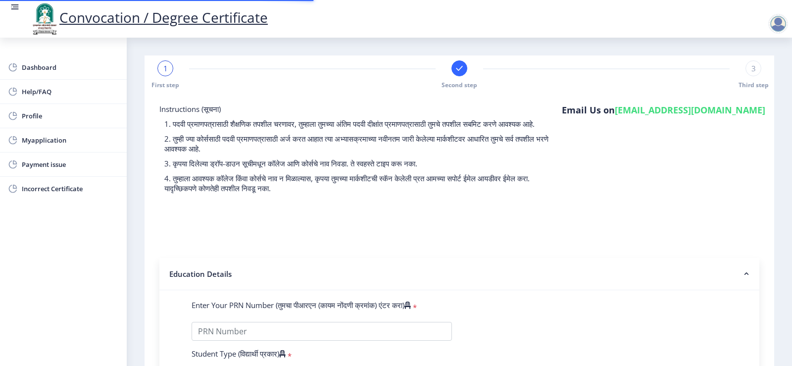
type input "0600006028"
select select "Regular"
select select "2008"
select select "December"
select select "Grade B"
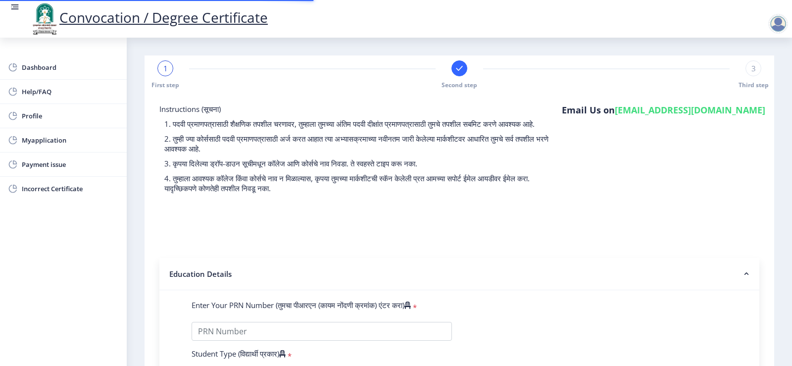
type input "5760"
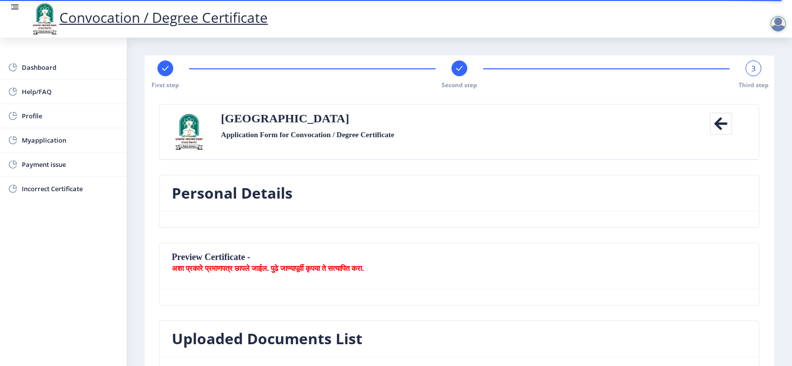
click at [538, 291] on nb-card-body at bounding box center [459, 297] width 599 height 16
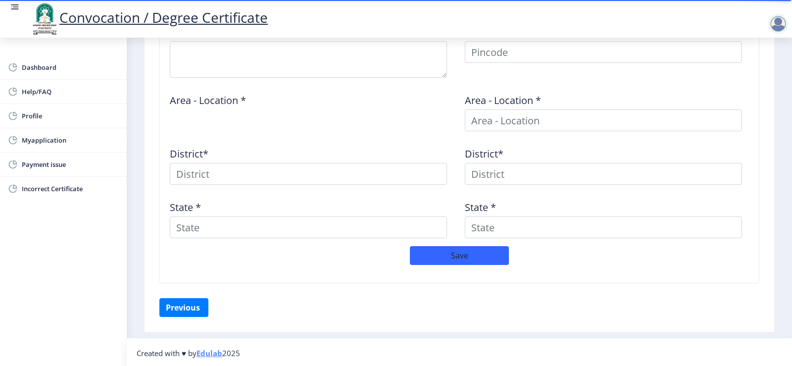
scroll to position [448, 0]
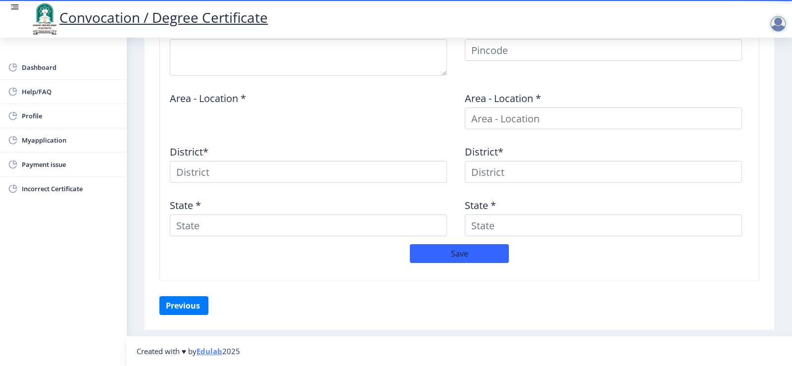
click at [782, 26] on div at bounding box center [778, 24] width 20 height 20
click at [762, 82] on span "Log out" at bounding box center [751, 77] width 63 height 12
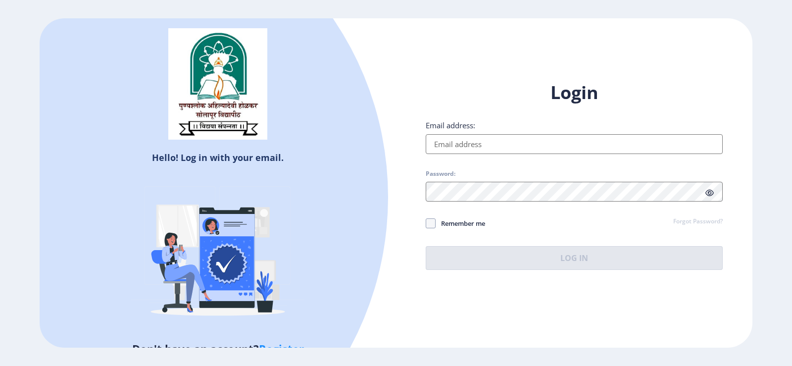
click at [511, 135] on input "Email address:" at bounding box center [574, 144] width 297 height 20
type input "m"
type input "[EMAIL_ADDRESS][DOMAIN_NAME]"
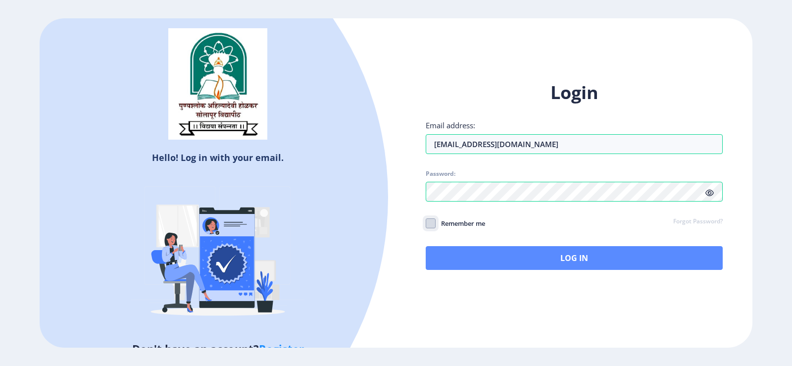
click at [426, 223] on input "Remember me" at bounding box center [426, 223] width 0 height 0
checkbox input "true"
click at [622, 256] on button "Log In" at bounding box center [574, 258] width 297 height 24
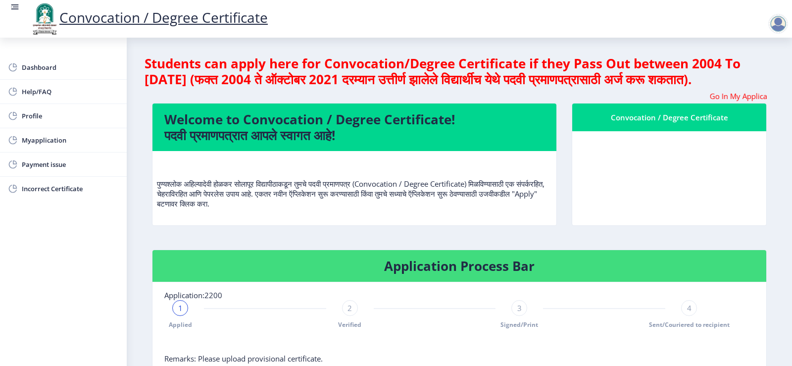
click at [783, 75] on nb-layout-column "Students can apply here for Convocation/Degree Certificate if they Pass Out bet…" at bounding box center [459, 310] width 665 height 545
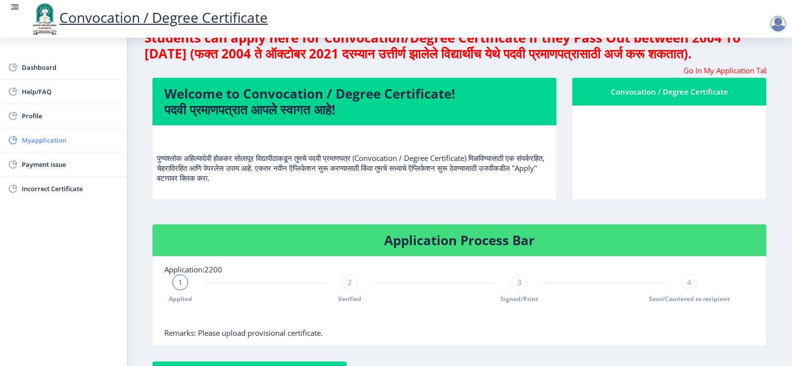
scroll to position [25, 0]
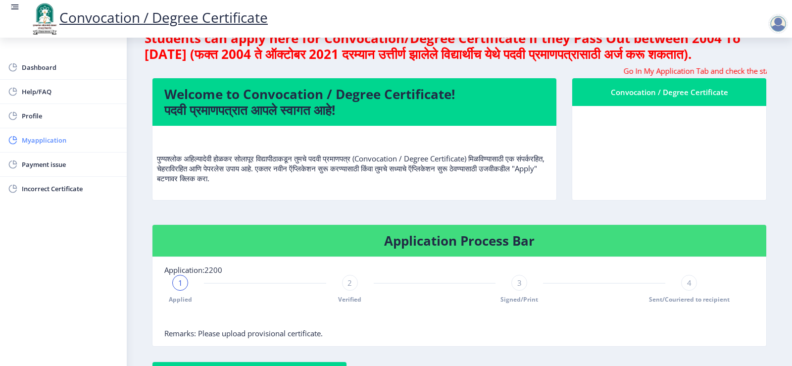
click at [50, 146] on link "Myapplication" at bounding box center [63, 140] width 127 height 24
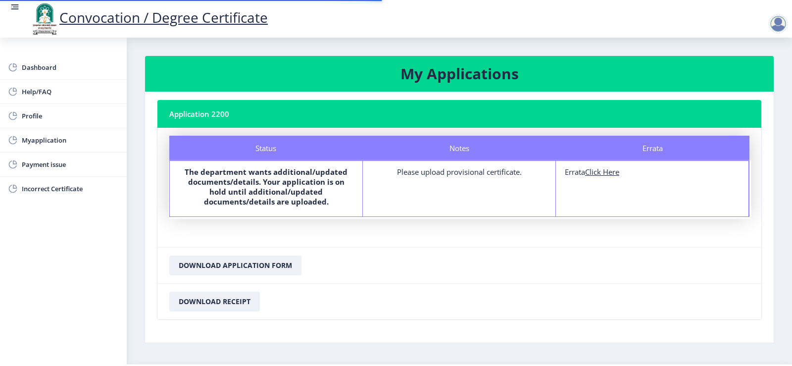
click at [596, 173] on u "Click Here" at bounding box center [602, 172] width 34 height 10
select select
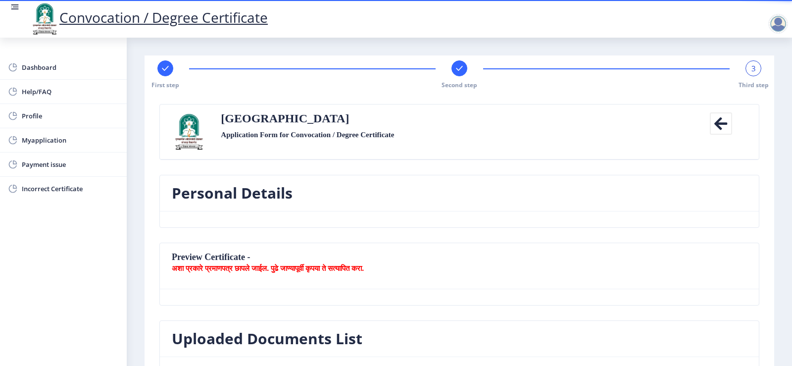
click at [714, 124] on icon at bounding box center [721, 123] width 22 height 22
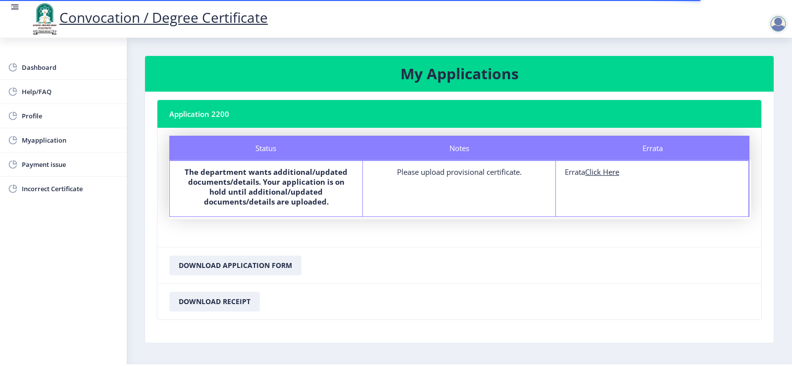
click at [606, 173] on u "Click Here" at bounding box center [602, 172] width 34 height 10
select select
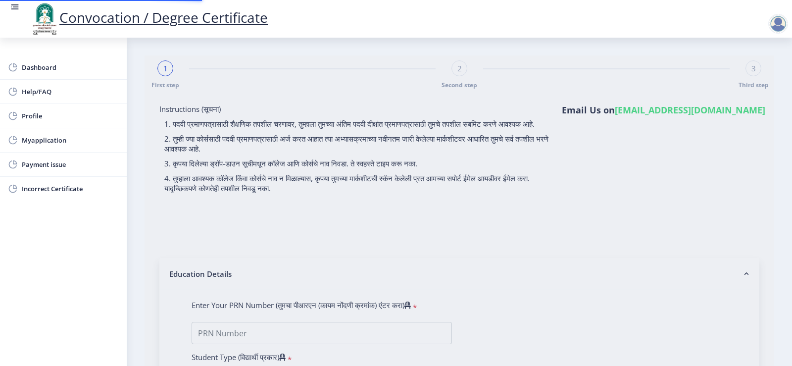
type input "0600006028"
select select "Regular"
select select "2008"
select select "December"
select select "Grade B"
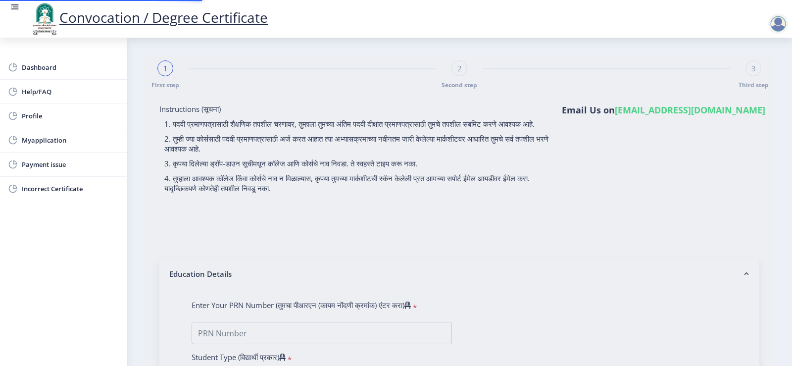
type input "5760"
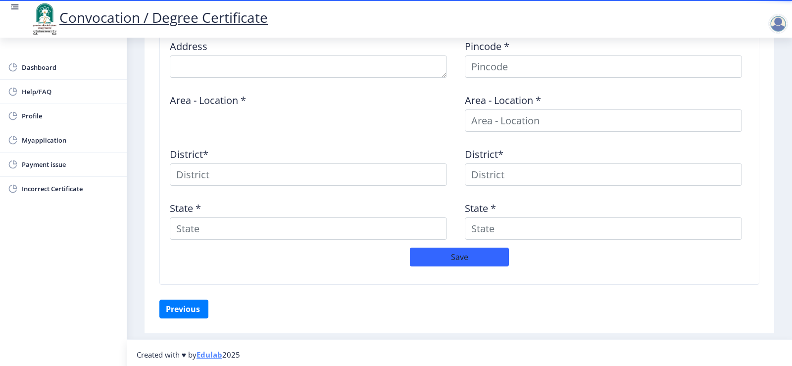
scroll to position [435, 0]
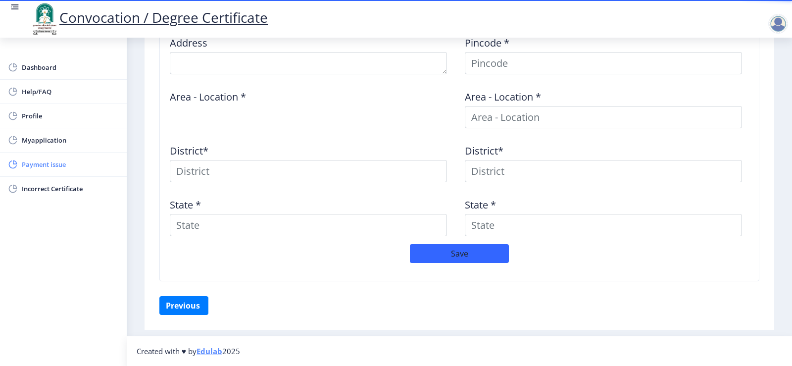
click at [53, 168] on span "Payment issue" at bounding box center [70, 164] width 97 height 12
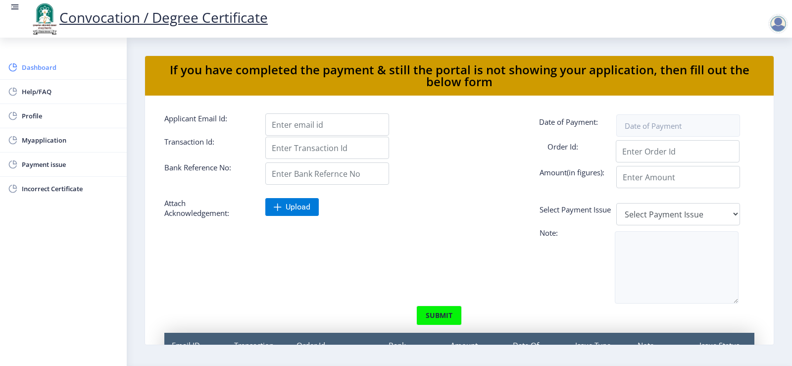
click at [38, 69] on span "Dashboard" at bounding box center [70, 67] width 97 height 12
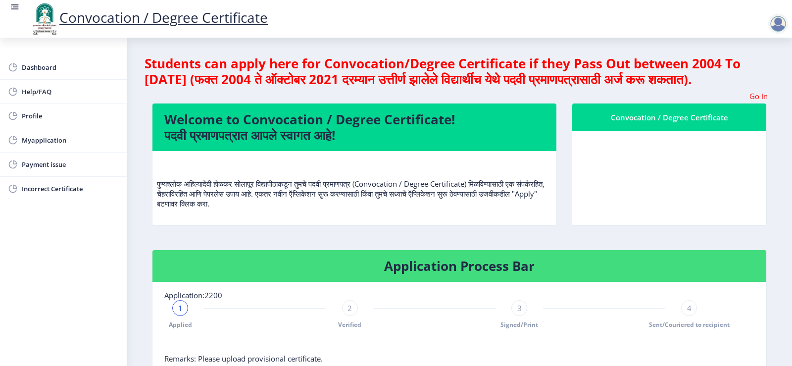
drag, startPoint x: 518, startPoint y: 111, endPoint x: 669, endPoint y: 112, distance: 150.4
click at [669, 101] on marquee "Go In My Application Tab and check the status of Errata" at bounding box center [459, 96] width 615 height 10
click at [44, 146] on link "Myapplication" at bounding box center [63, 140] width 127 height 24
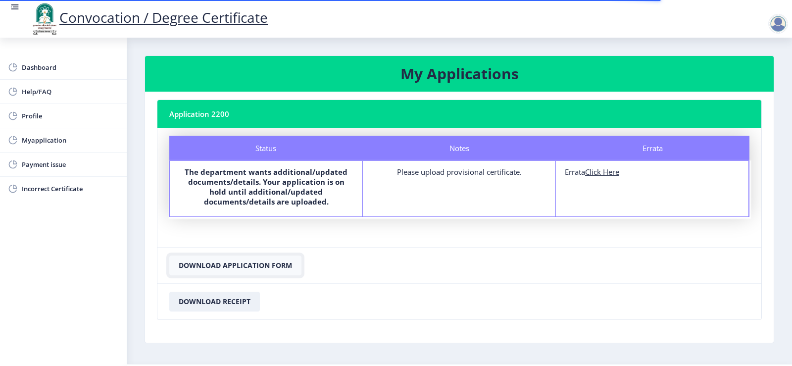
click at [245, 267] on button "Download Application Form" at bounding box center [235, 265] width 132 height 20
click at [222, 297] on button "Download Receipt" at bounding box center [214, 301] width 91 height 20
click at [460, 267] on nb-card-footer "Download Application Form" at bounding box center [459, 265] width 604 height 36
click at [610, 175] on u "Click Here" at bounding box center [602, 172] width 34 height 10
select select
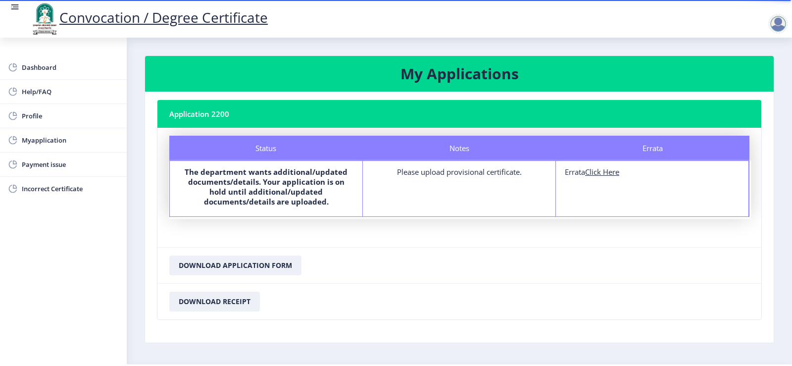
select select
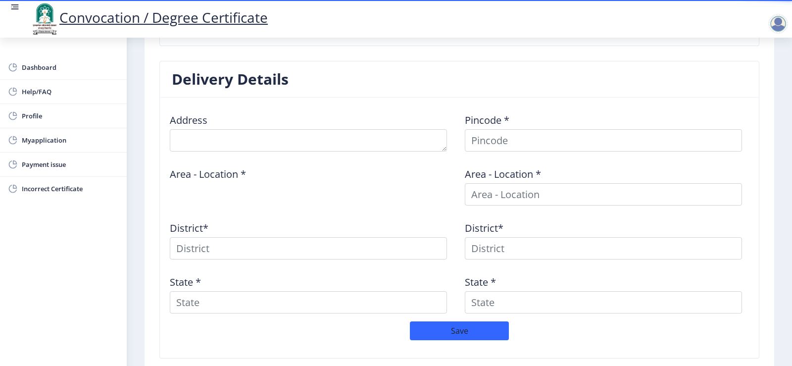
scroll to position [435, 0]
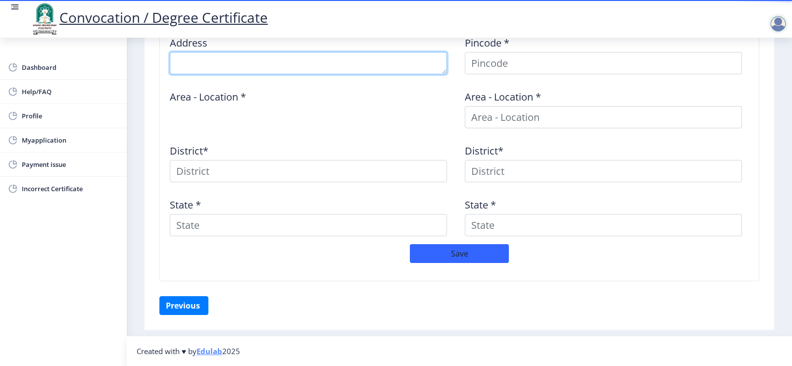
click at [252, 69] on textarea at bounding box center [308, 63] width 277 height 22
type textarea "Ap.Pande, Tal.Karmala"
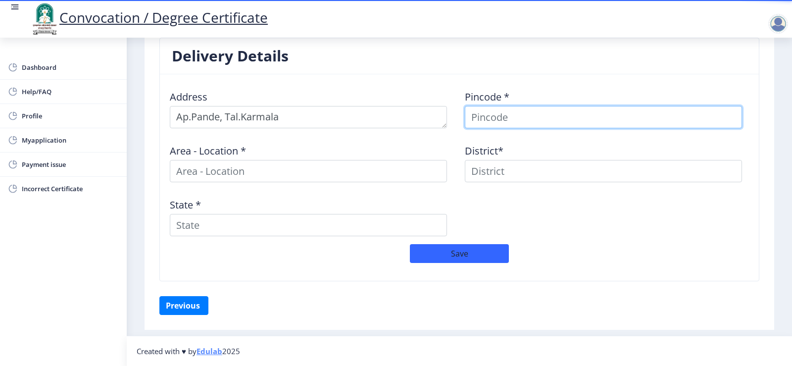
scroll to position [381, 0]
type input "413203"
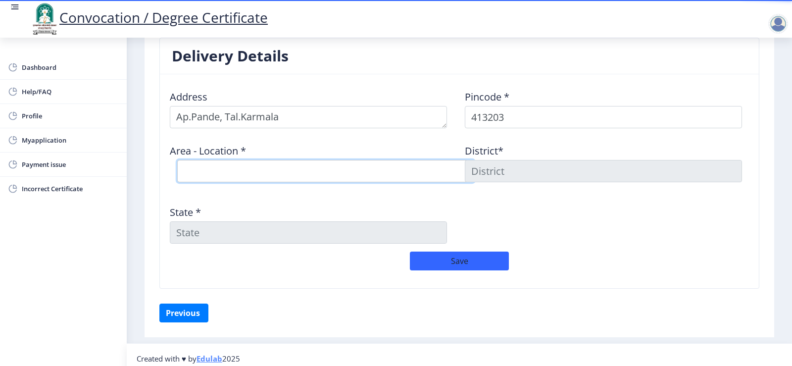
click at [313, 174] on select "Select Area Location Anjandoh B.O Awati B.O Borgaon (Kml) B.O Devlali B.O Gulsa…" at bounding box center [325, 171] width 297 height 22
select select "15: Object"
click at [177, 160] on select "Select Area Location Anjandoh B.O Awati B.O Borgaon (Kml) B.O Devlali B.O Gulsa…" at bounding box center [325, 171] width 297 height 22
type input "SOLAPUR"
type input "Maharashtra"
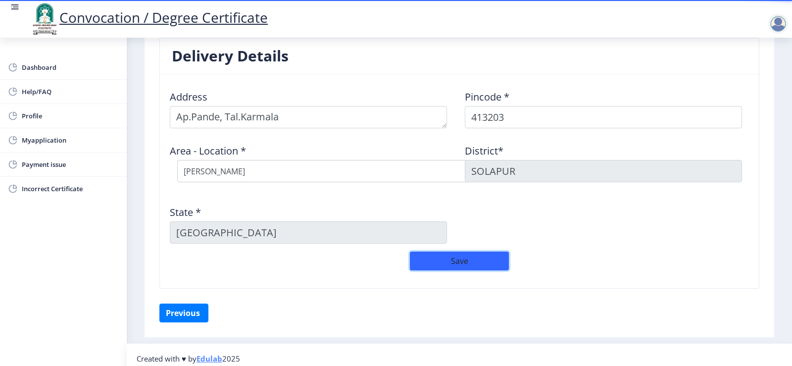
click at [439, 255] on button "Save" at bounding box center [459, 260] width 99 height 19
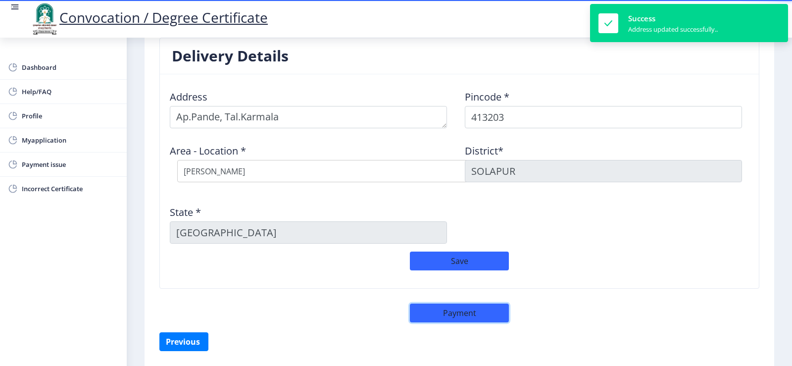
click at [467, 310] on button "Payment" at bounding box center [459, 312] width 99 height 19
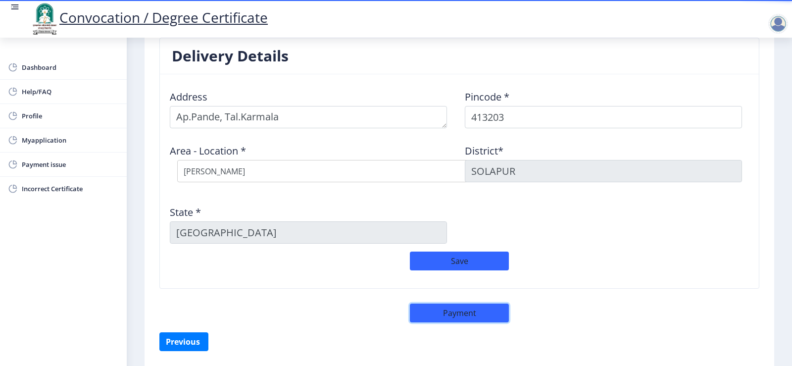
click at [467, 310] on button "Payment" at bounding box center [459, 312] width 99 height 19
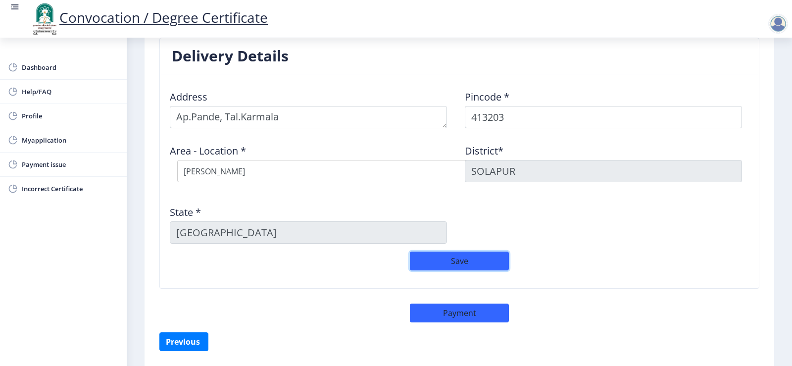
click at [458, 262] on button "Save" at bounding box center [459, 260] width 99 height 19
click at [439, 318] on button "Payment" at bounding box center [459, 312] width 99 height 19
click at [779, 20] on div at bounding box center [778, 24] width 20 height 20
click at [777, 29] on div at bounding box center [778, 24] width 20 height 20
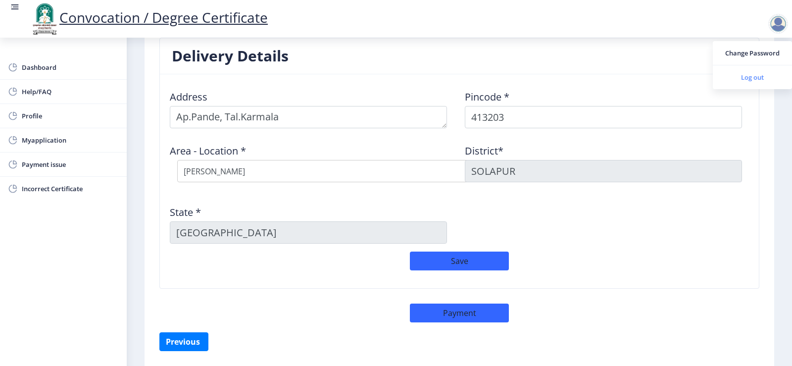
click at [749, 77] on span "Log out" at bounding box center [751, 77] width 63 height 12
